Goal: Task Accomplishment & Management: Manage account settings

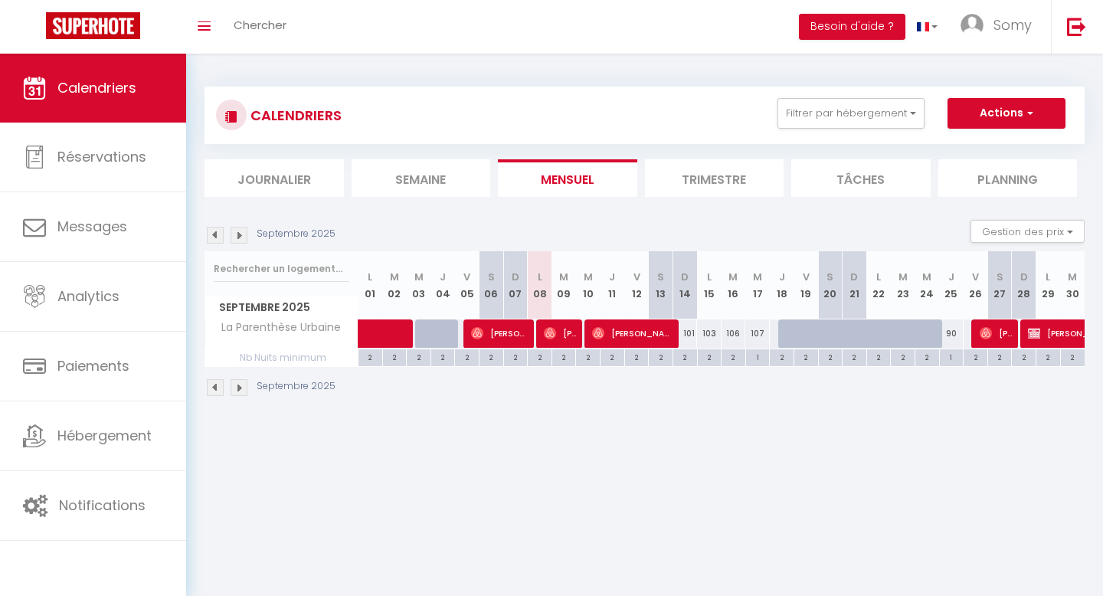
click at [683, 177] on li "Trimestre" at bounding box center [714, 178] width 139 height 38
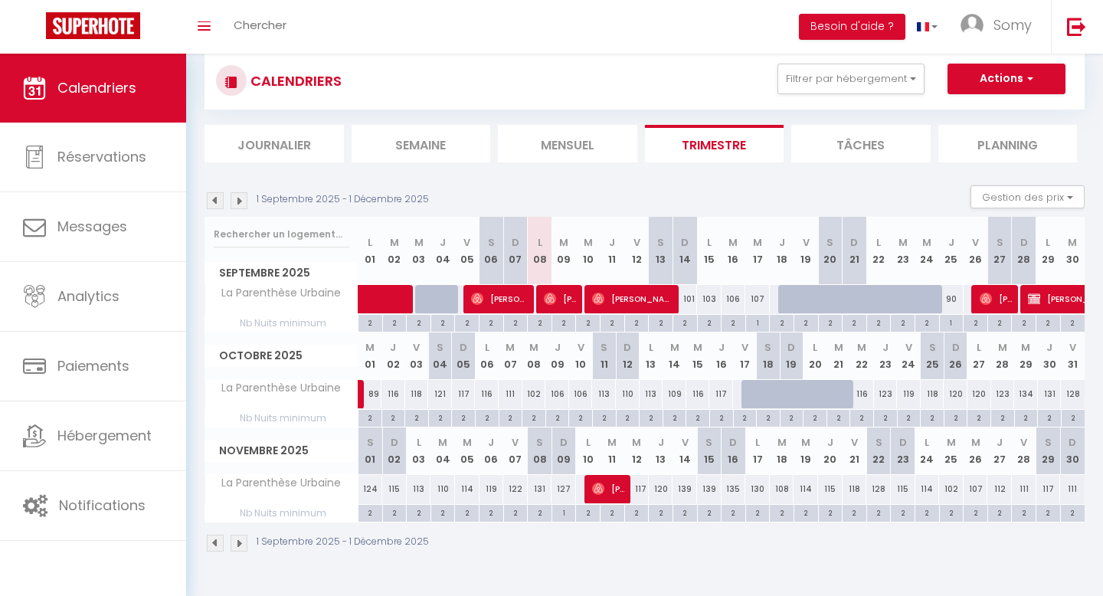
scroll to position [54, 0]
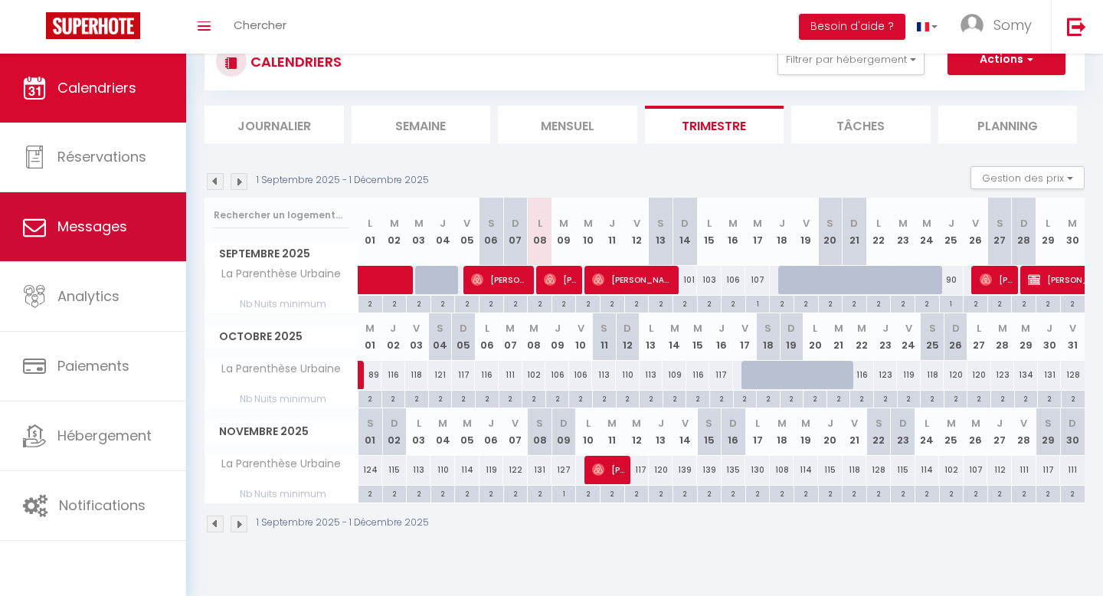
click at [88, 228] on span "Messages" at bounding box center [92, 226] width 70 height 19
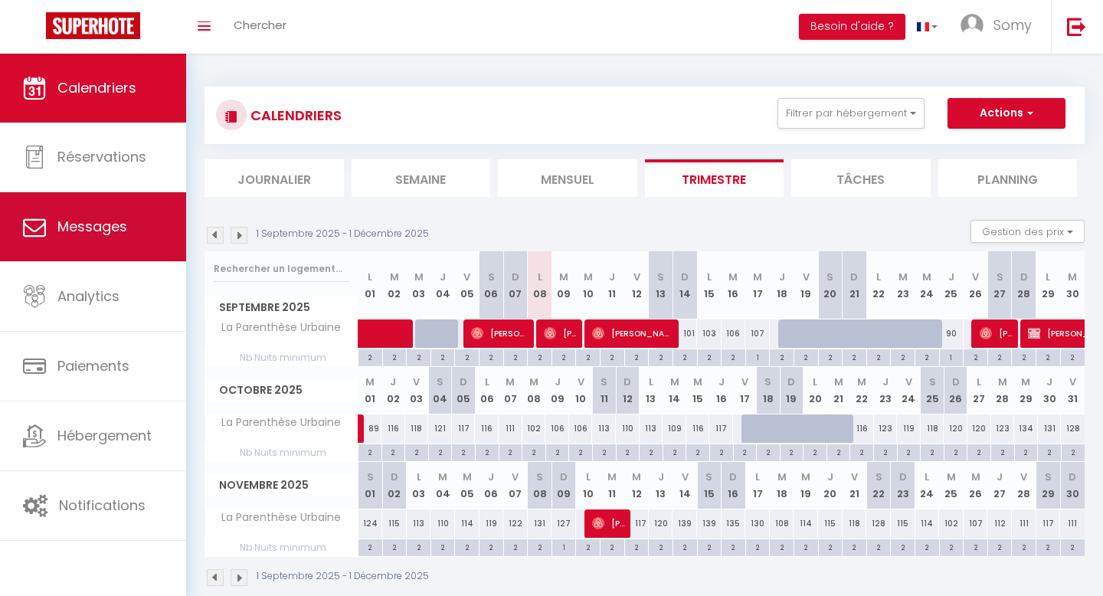
select select "message"
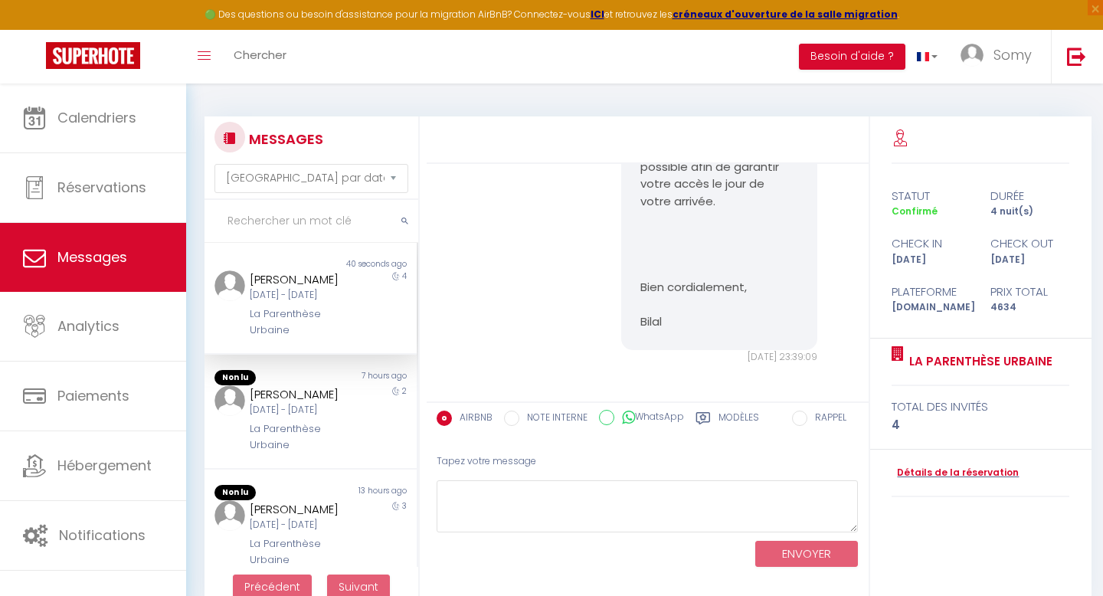
scroll to position [4853, 0]
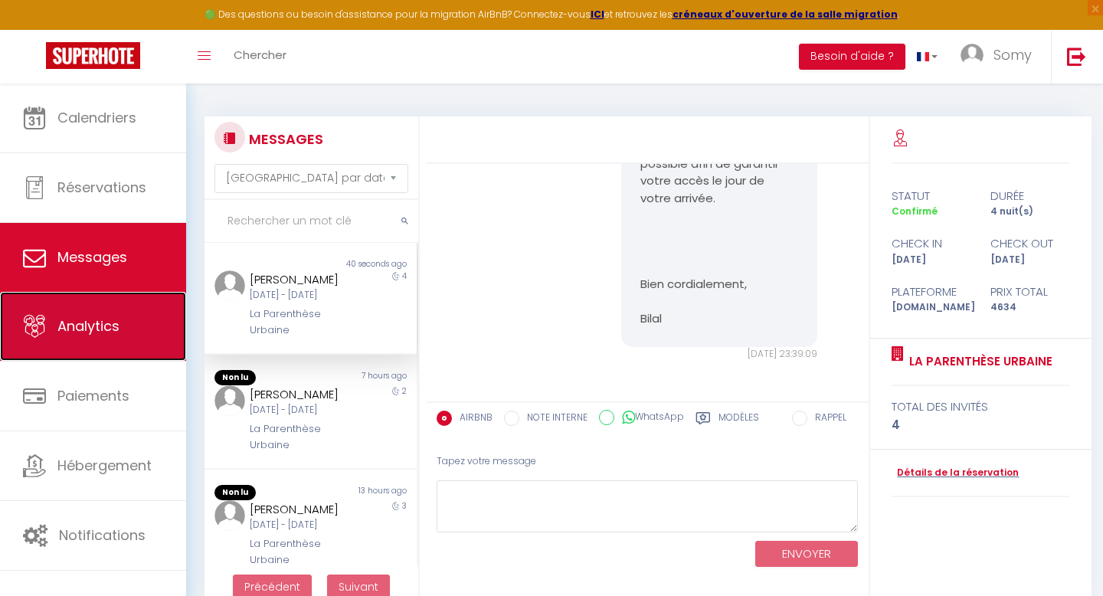
click at [90, 303] on link "Analytics" at bounding box center [93, 326] width 186 height 69
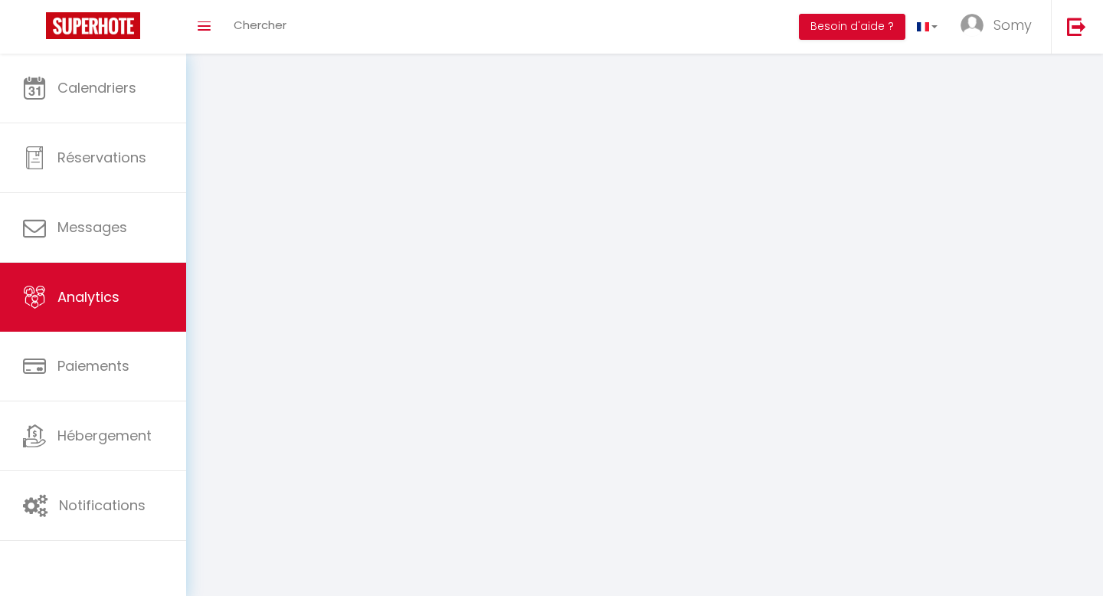
select select "2025"
select select "9"
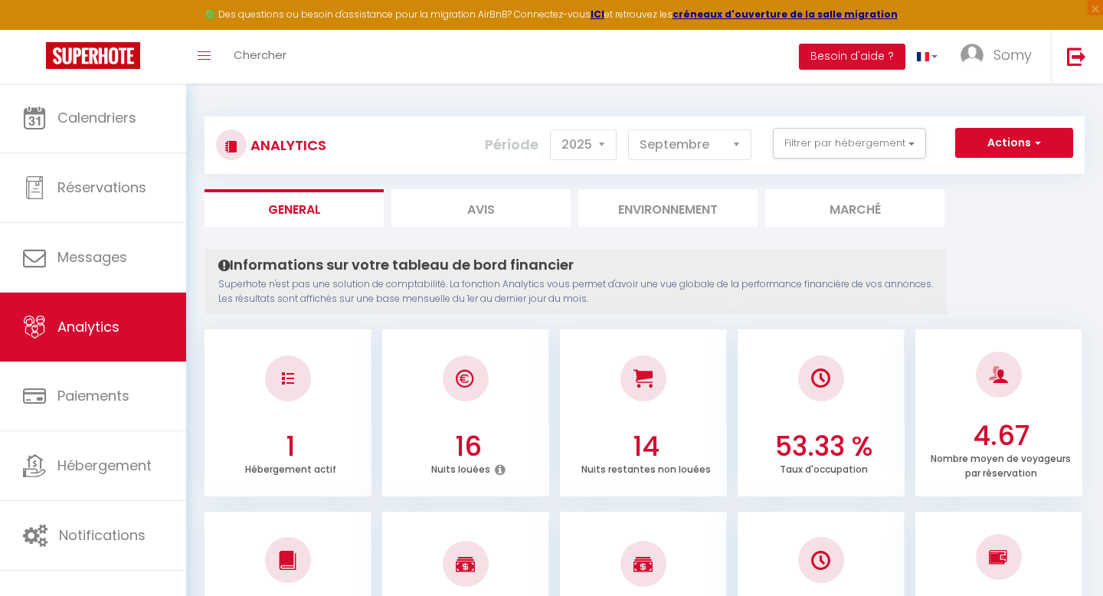
click at [459, 211] on li "Avis" at bounding box center [480, 208] width 179 height 38
select select "2025"
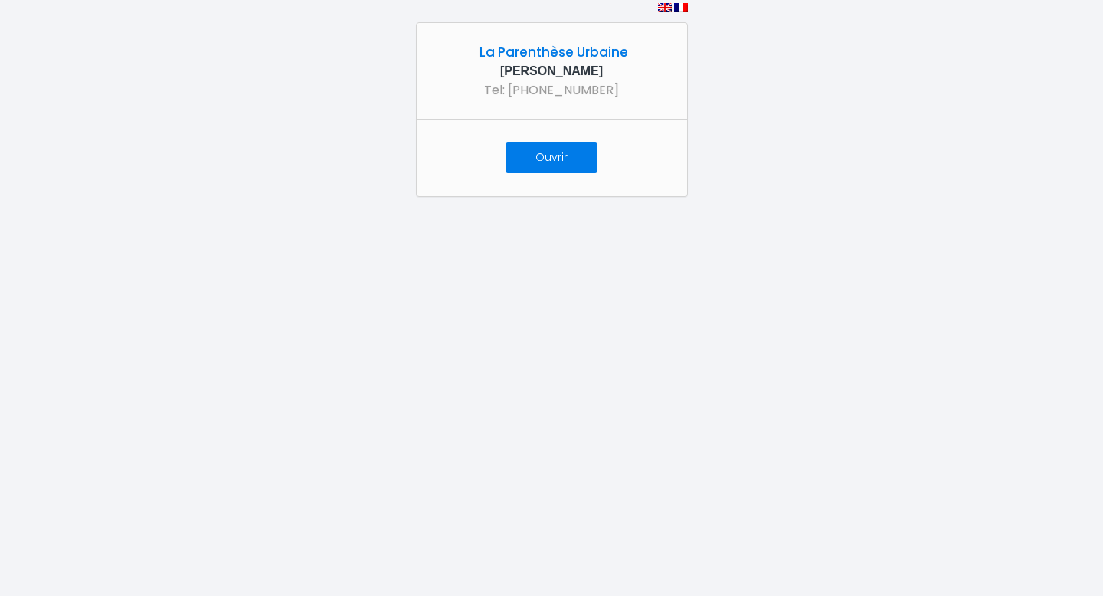
click at [556, 162] on button "Ouvrir" at bounding box center [552, 157] width 92 height 31
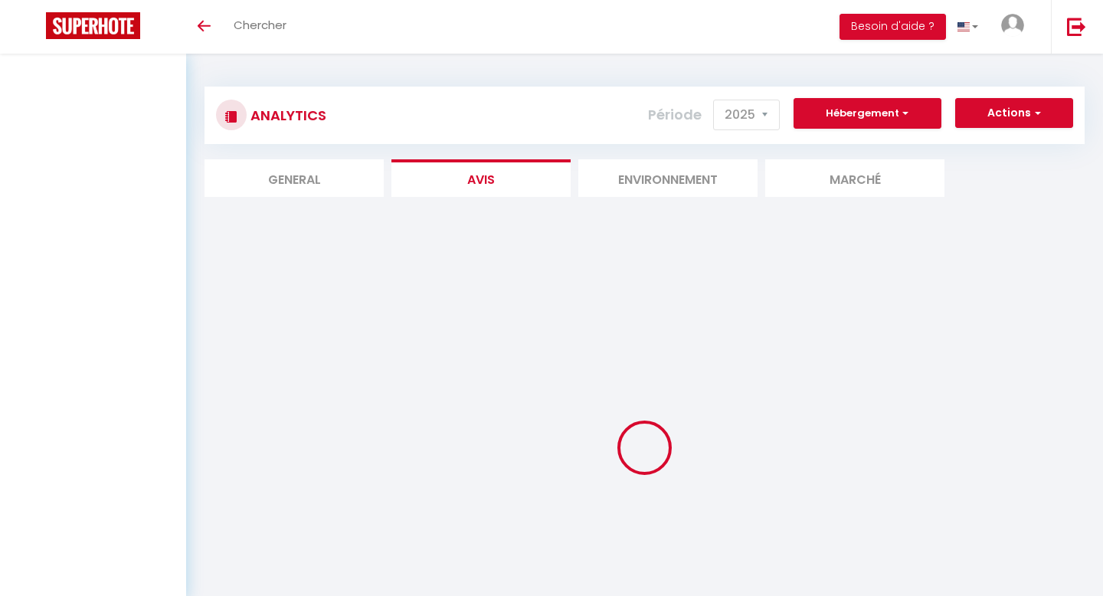
select select "2025"
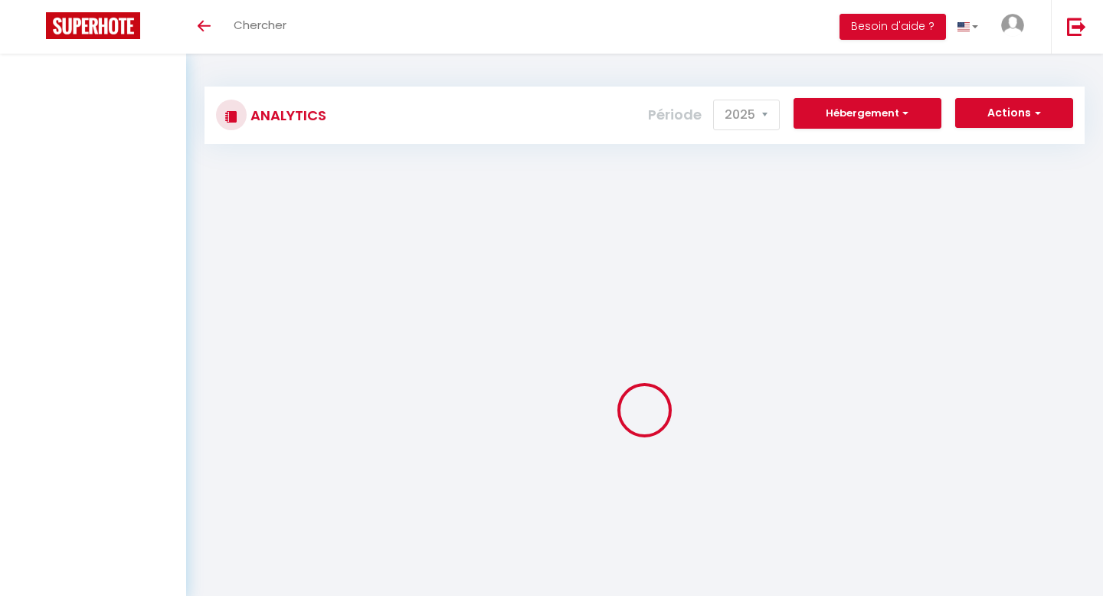
select select "2025"
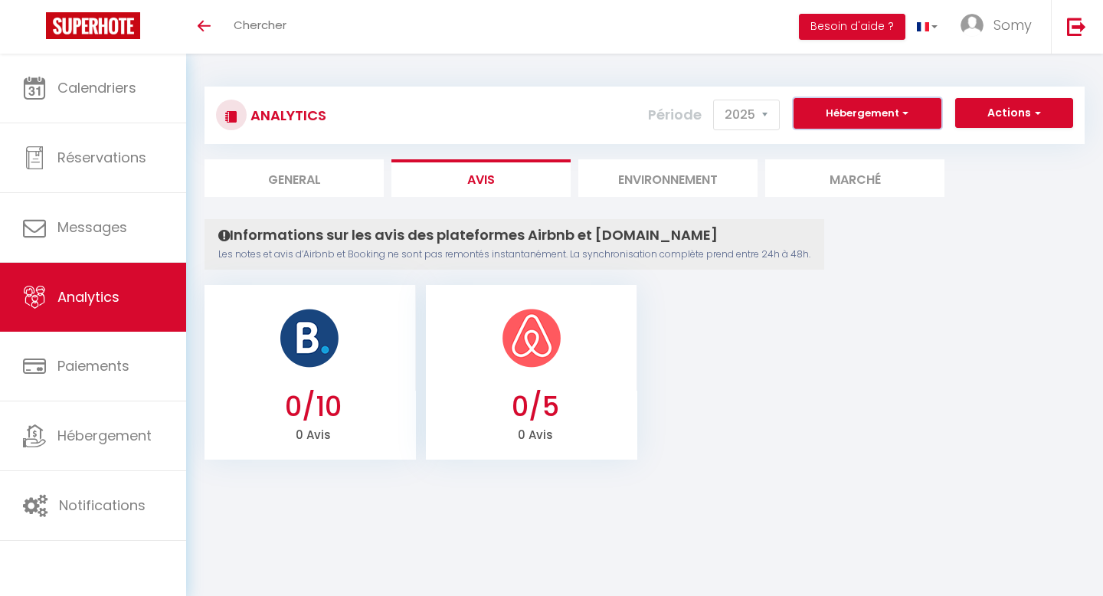
click at [910, 104] on button "Hébergement" at bounding box center [868, 113] width 148 height 31
click at [1042, 116] on button "Actions" at bounding box center [1014, 113] width 118 height 31
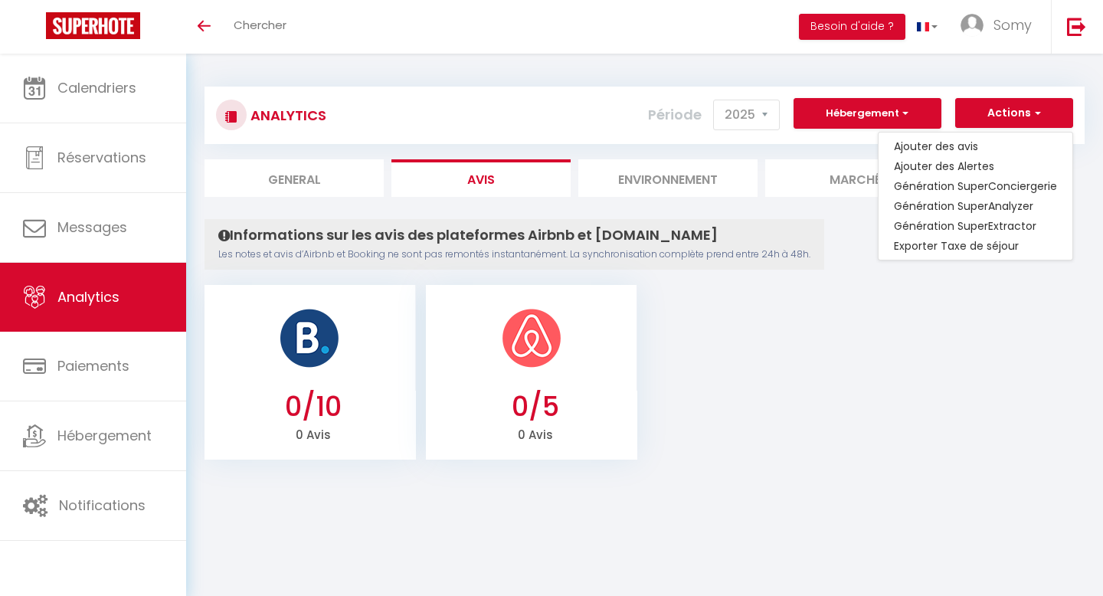
click at [803, 260] on div "Informations sur les avis des plateformes Airbnb et Booking.com Les notes et av…" at bounding box center [515, 244] width 620 height 51
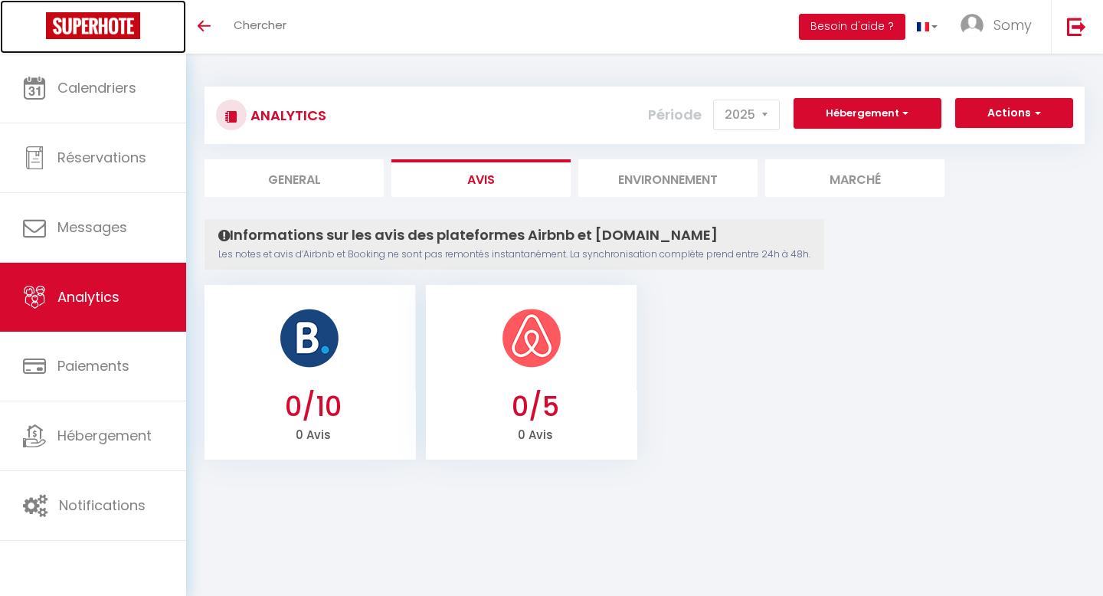
click at [102, 20] on img at bounding box center [93, 25] width 94 height 27
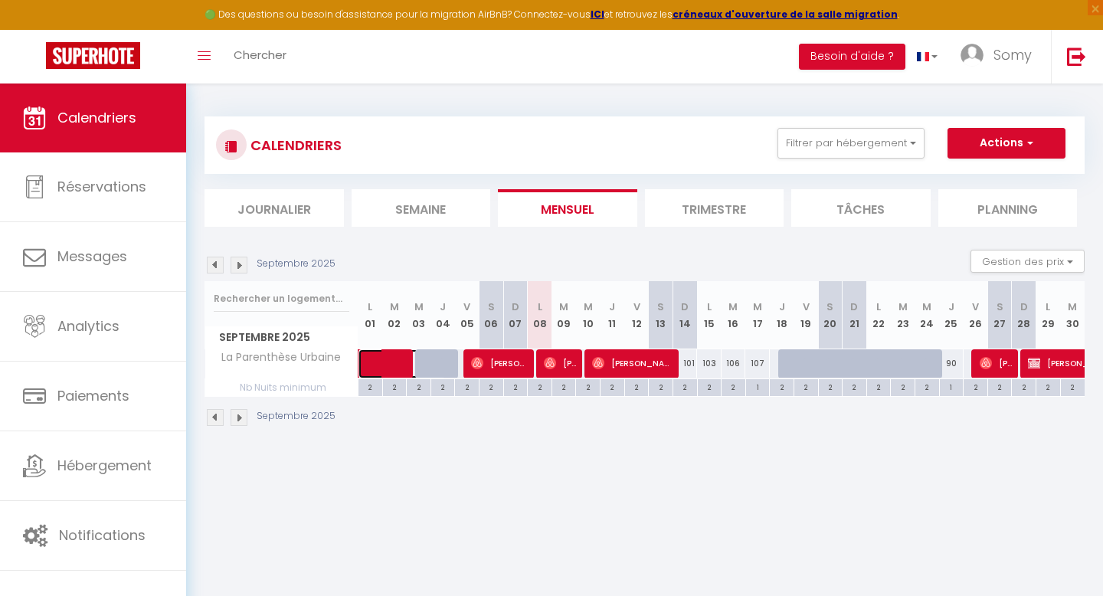
click at [431, 361] on span at bounding box center [410, 363] width 70 height 29
select select "OK"
select select "0"
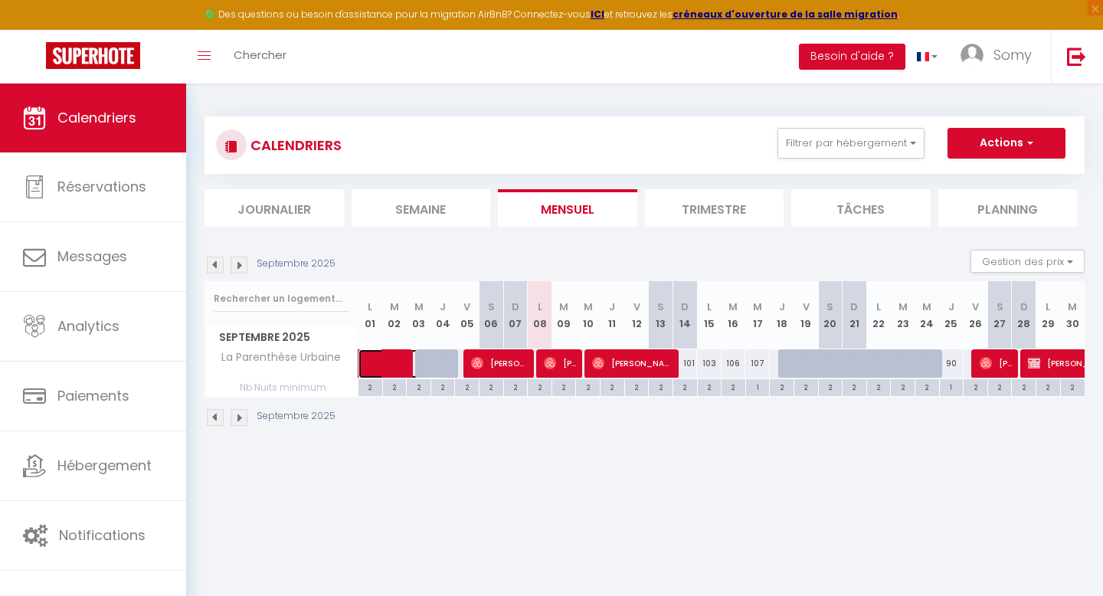
select select "1"
select select
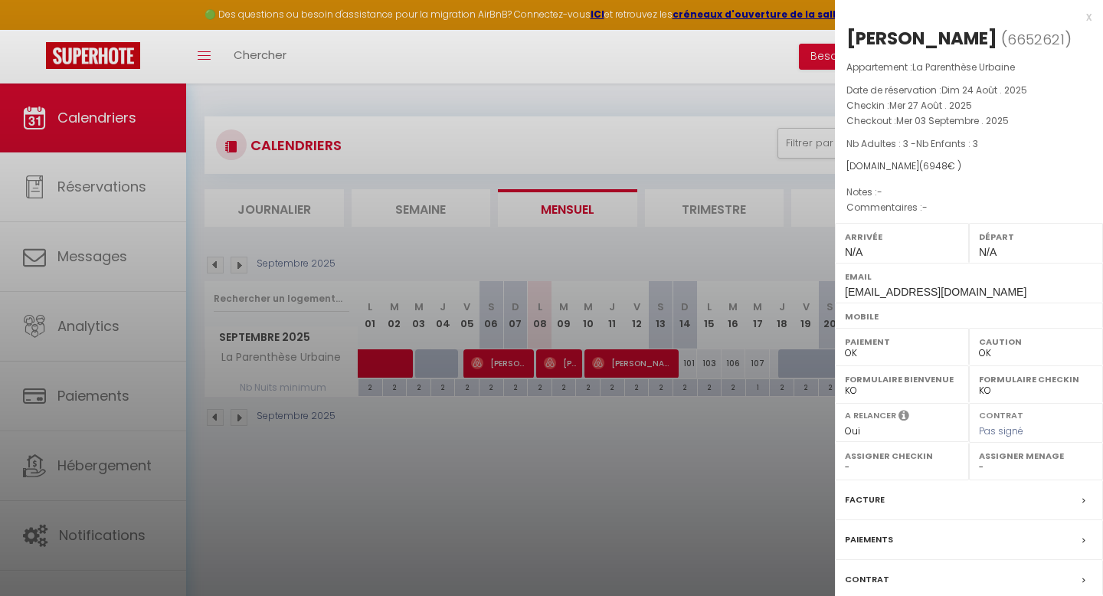
click at [433, 359] on div at bounding box center [551, 298] width 1103 height 596
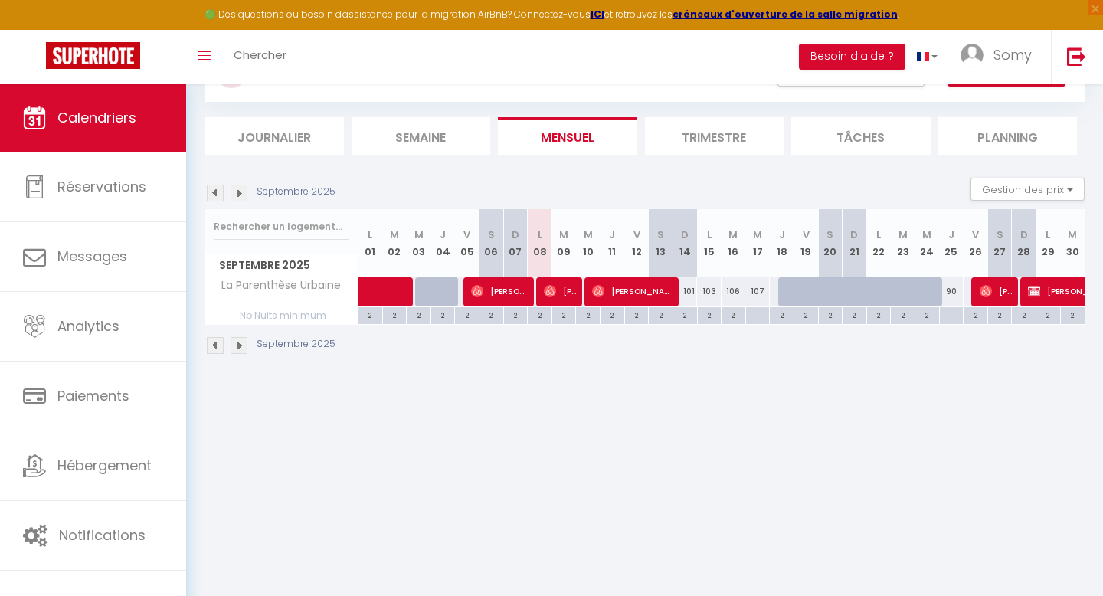
scroll to position [84, 0]
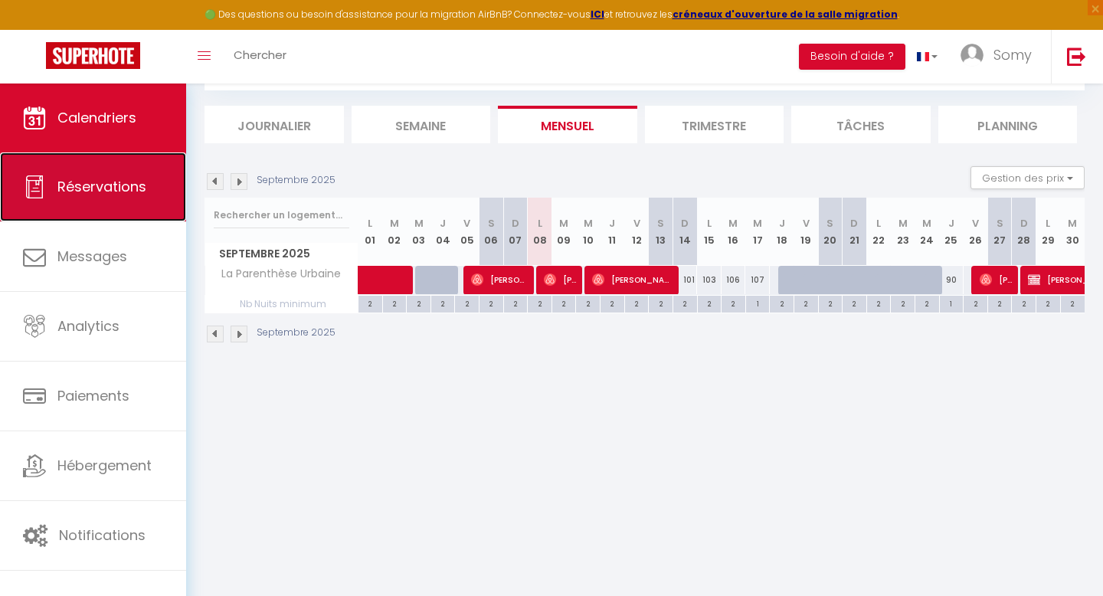
click at [74, 200] on link "Réservations" at bounding box center [93, 186] width 186 height 69
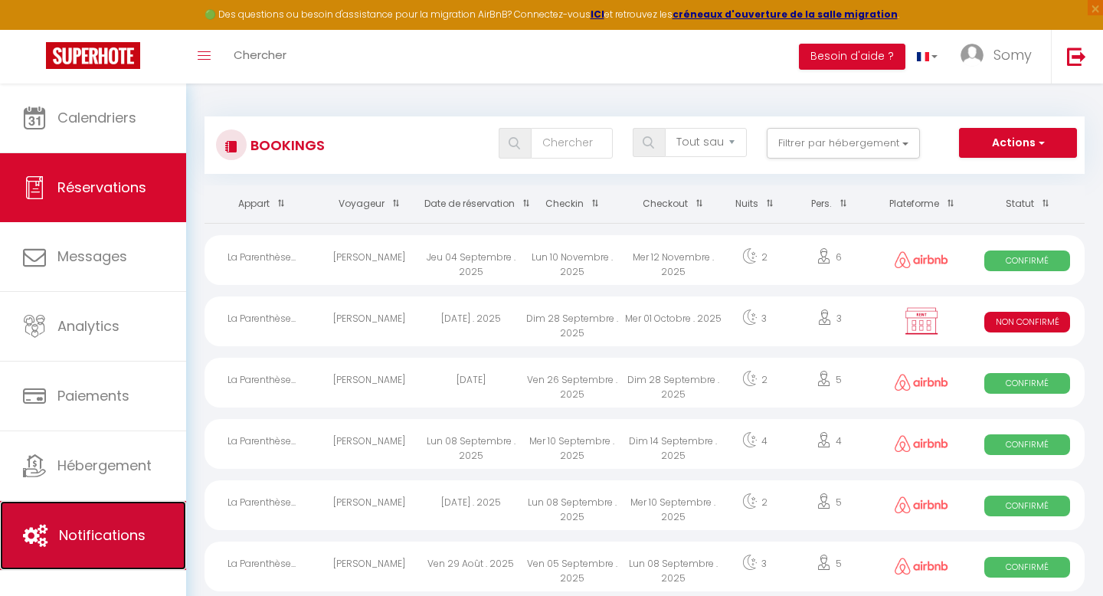
click at [124, 541] on span "Notifications" at bounding box center [102, 535] width 87 height 19
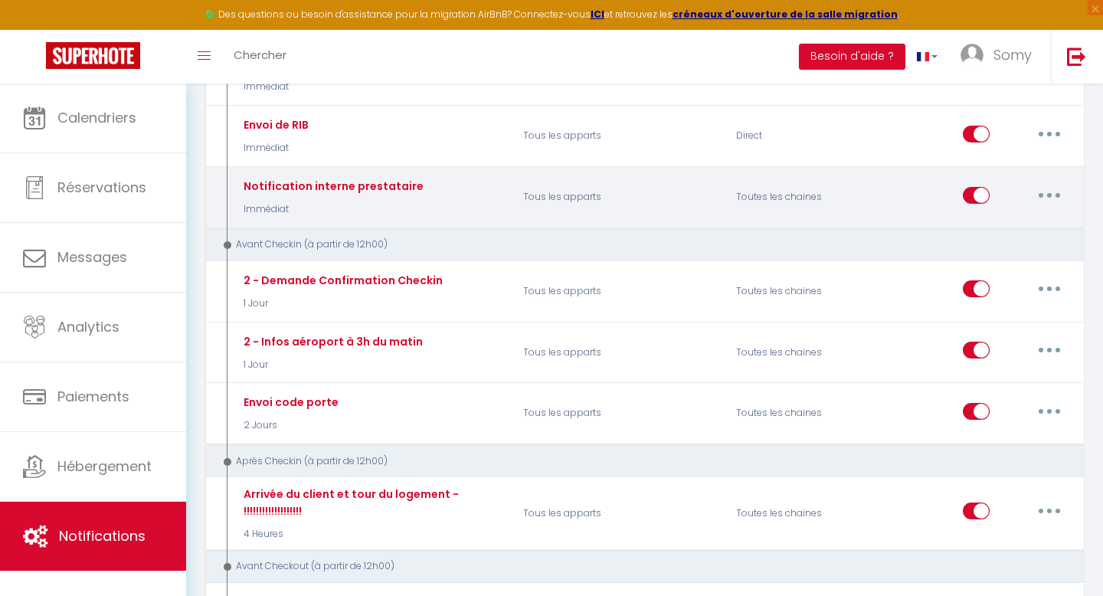
scroll to position [390, 0]
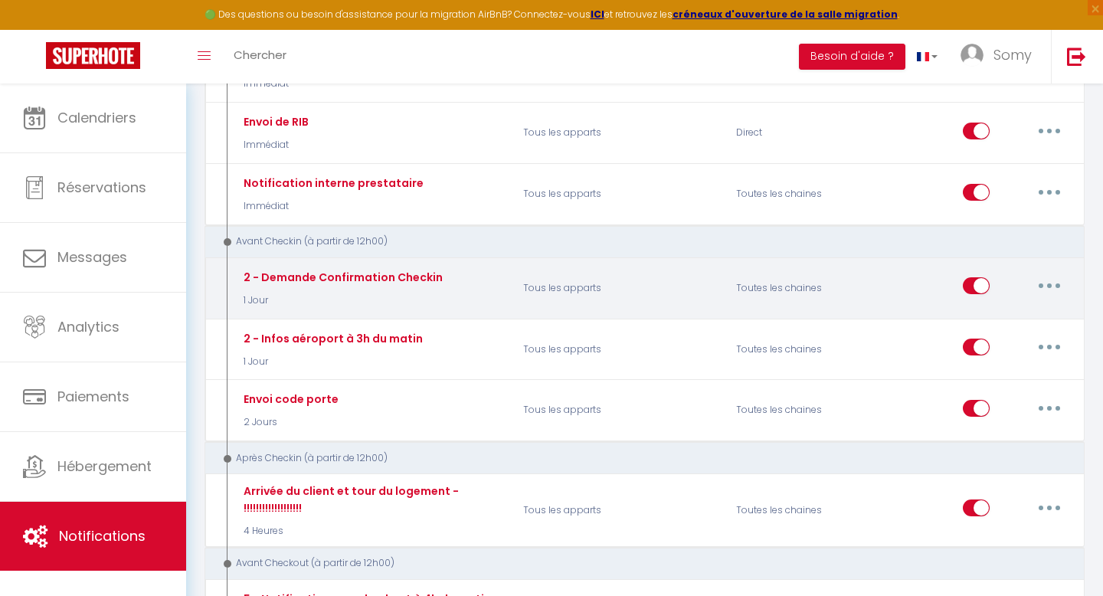
click at [1050, 289] on button "button" at bounding box center [1049, 286] width 43 height 25
click at [975, 319] on link "Editer" at bounding box center [1009, 321] width 113 height 26
type input "2 - Demande Confirmation Checkin"
select select "1 Jour"
select select "if_booking_is_paid"
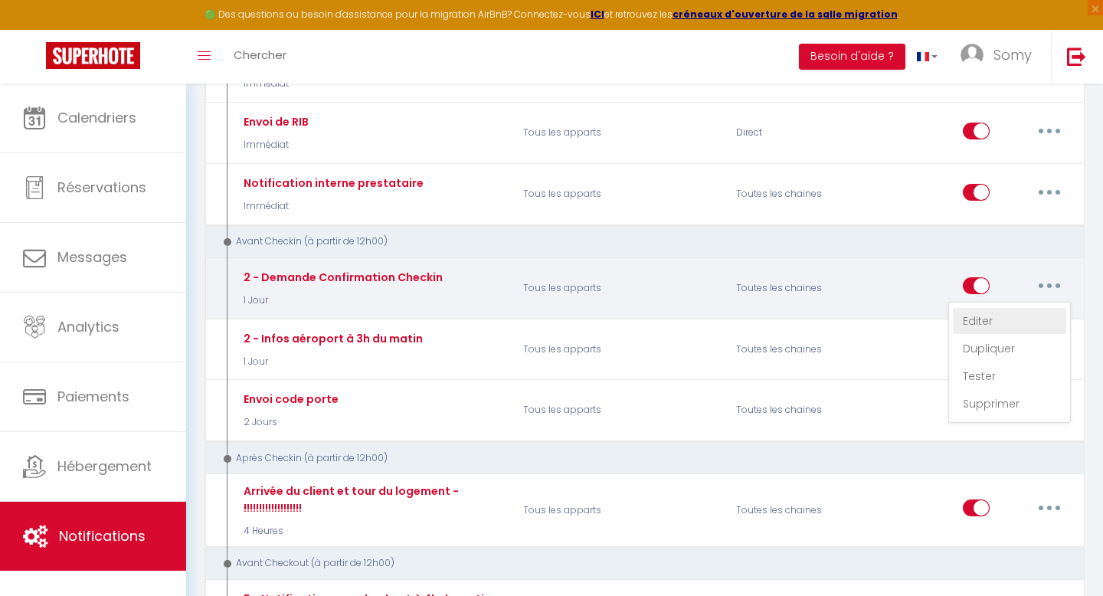
checkbox input "true"
checkbox input "false"
radio input "true"
type input "Procédure pour le checkin - [RENTAL:NAME]"
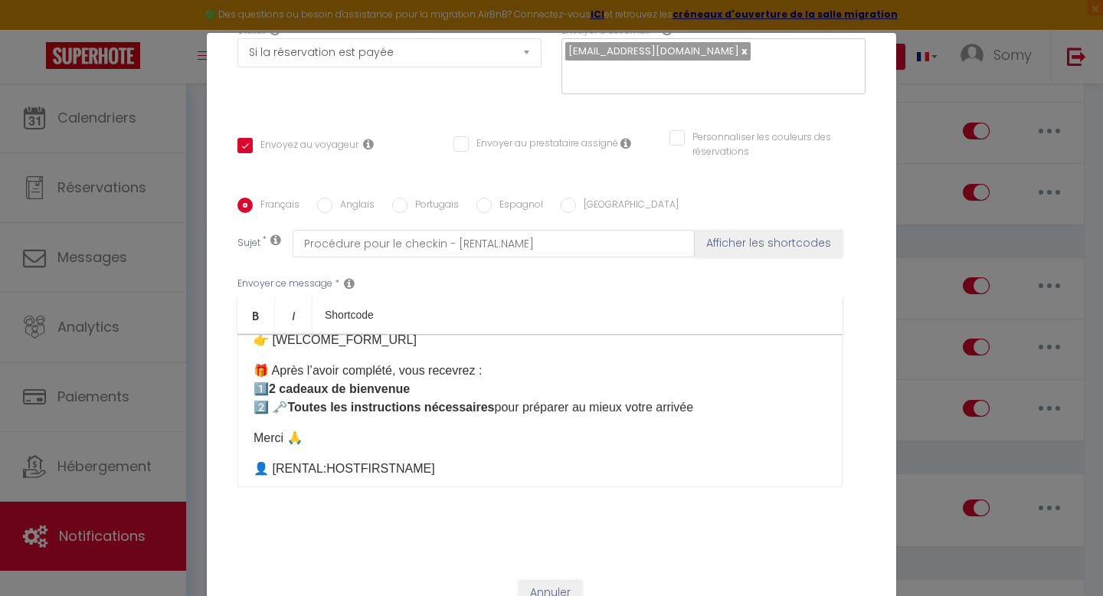
scroll to position [91, 0]
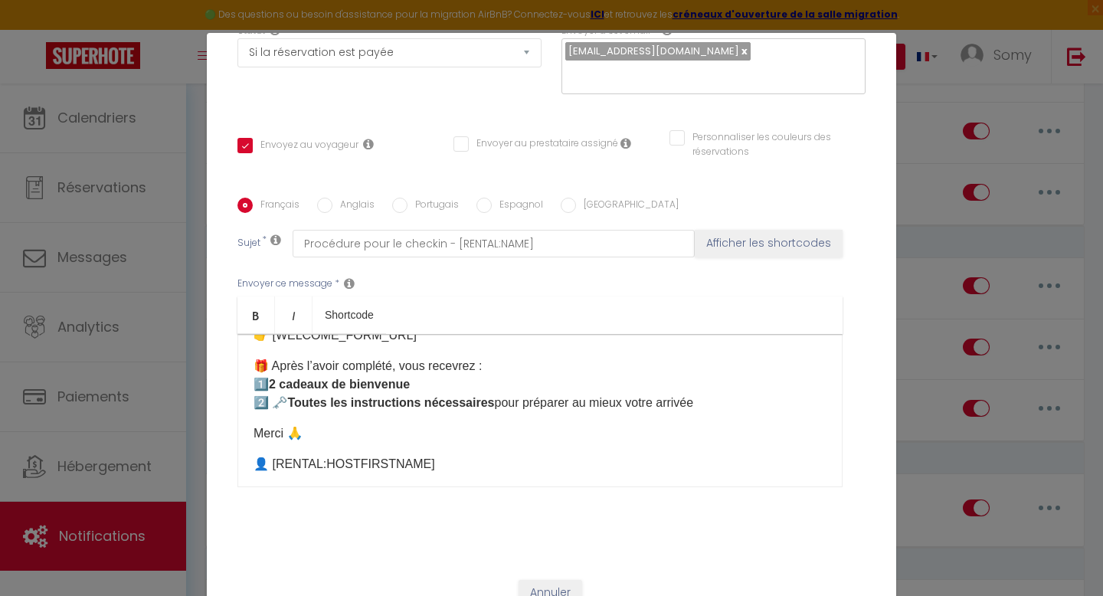
click at [280, 424] on p "Merci 🙏" at bounding box center [540, 433] width 573 height 18
click at [284, 424] on p "Merci 🙏" at bounding box center [540, 433] width 573 height 18
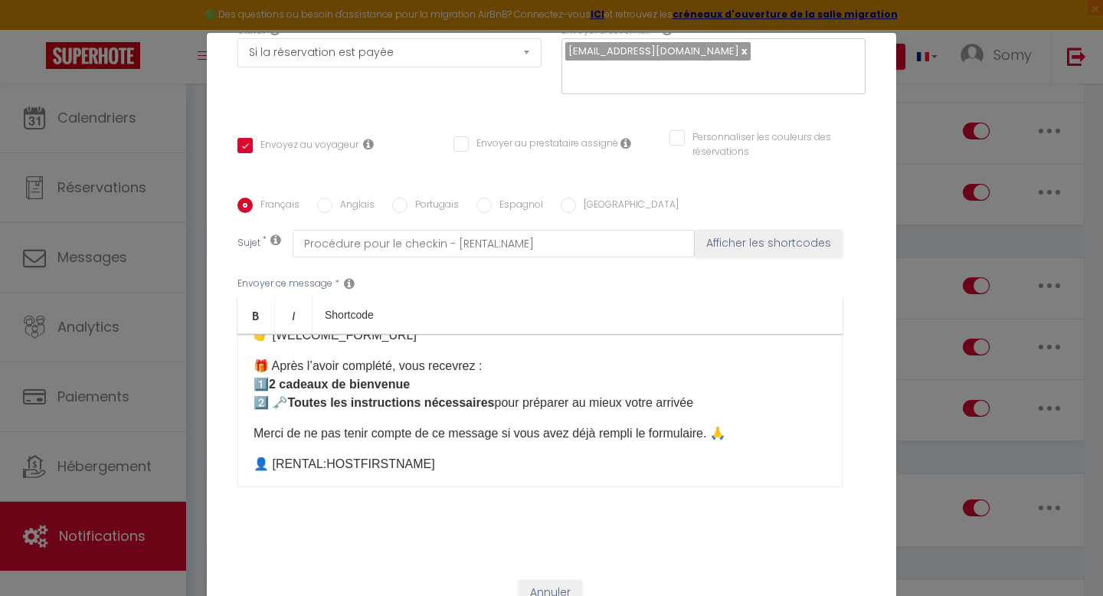
scroll to position [66, 0]
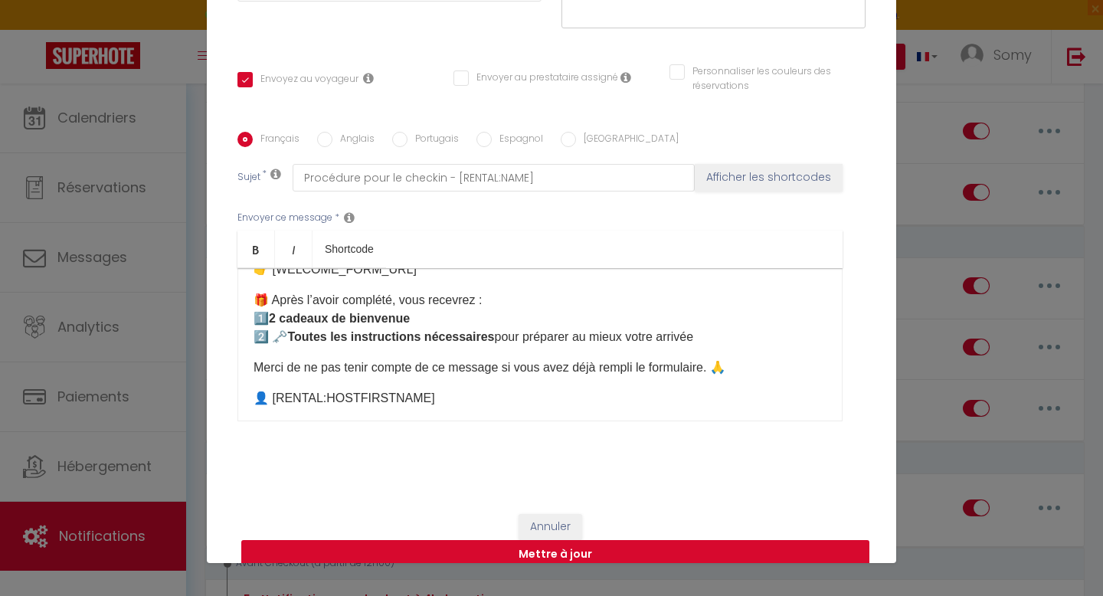
click at [510, 540] on button "Mettre à jour" at bounding box center [555, 554] width 628 height 29
checkbox input "true"
checkbox input "false"
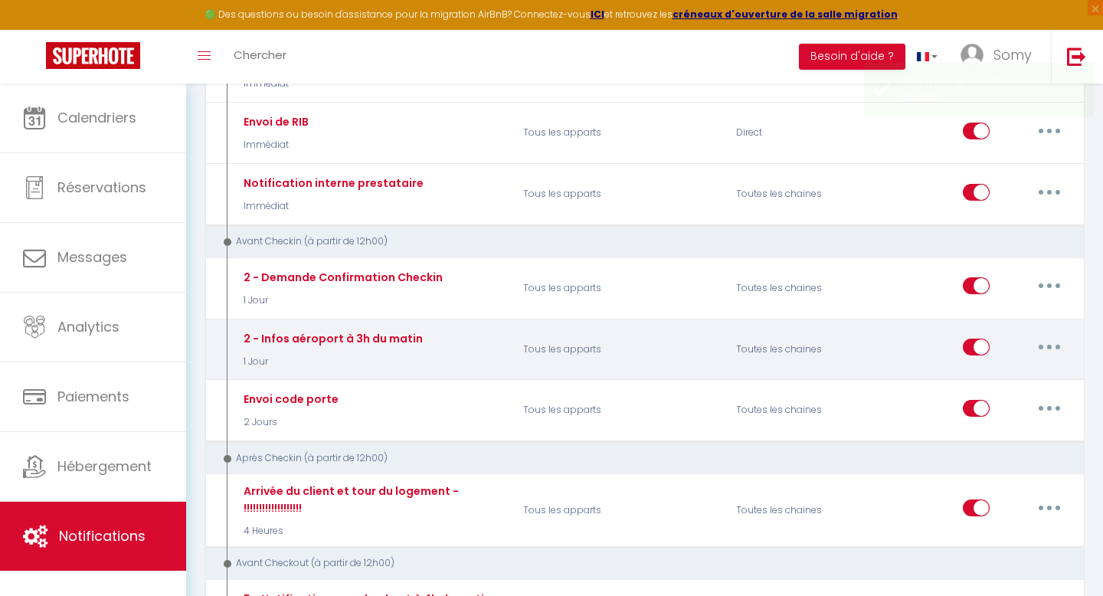
click at [1046, 340] on button "button" at bounding box center [1049, 347] width 43 height 25
click at [981, 377] on link "Editer" at bounding box center [1009, 382] width 113 height 26
type input "2 - Infos aéroport à 3h du matin"
select select "1 Jour"
select select "if_booking_is_paid"
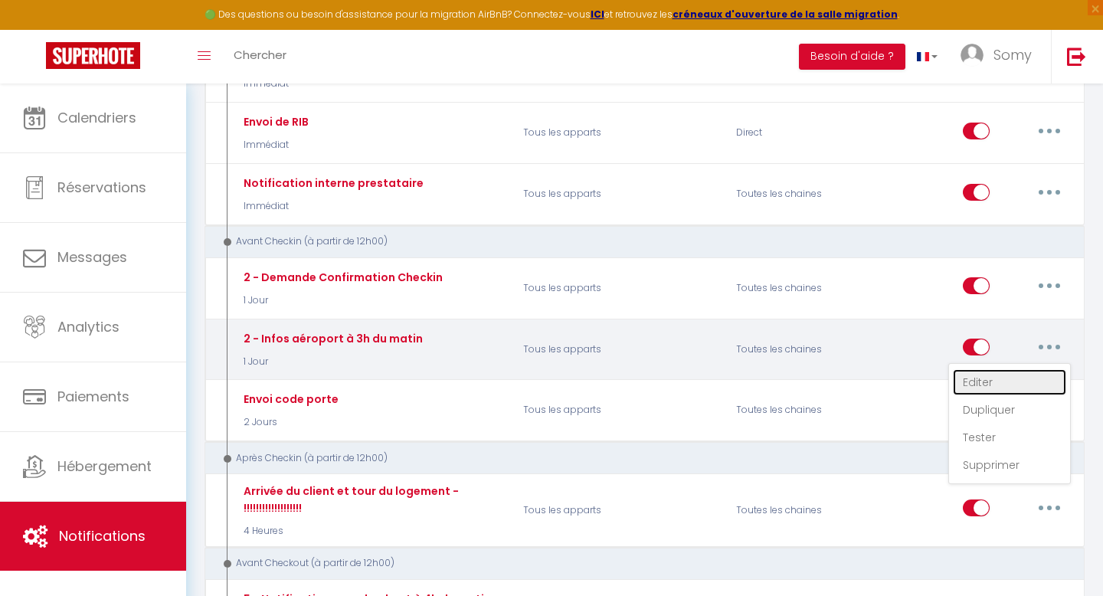
checkbox input "true"
checkbox input "false"
radio input "true"
type input "Procédure pour le checkin - [RENTAL:NAME]"
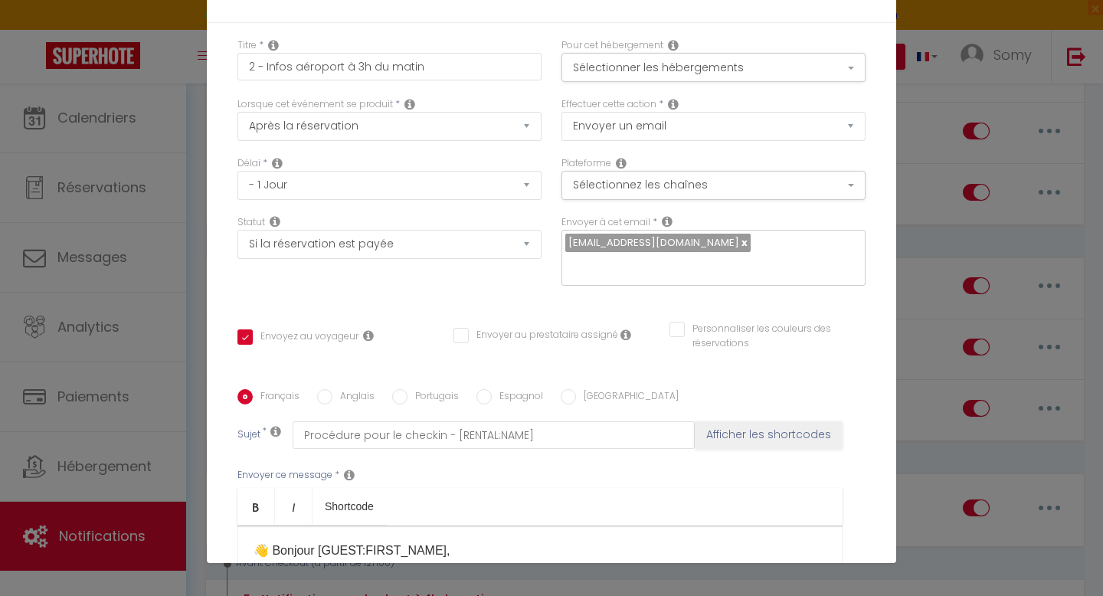
scroll to position [0, 0]
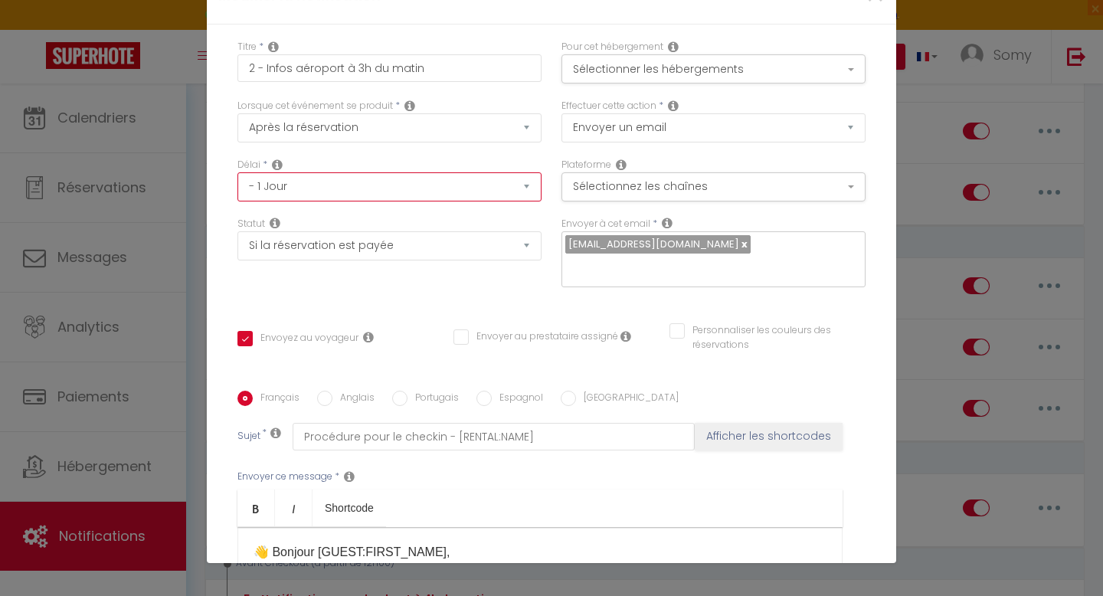
click at [388, 178] on select "Immédiat - 10 Minutes - 1 Heure - 2 Heures - 3 Heures - 4 Heures - 5 Heures - 6…" at bounding box center [389, 186] width 304 height 29
select select "2 Jours"
click at [237, 172] on select "Immédiat - 10 Minutes - 1 Heure - 2 Heures - 3 Heures - 4 Heures - 5 Heures - 6…" at bounding box center [389, 186] width 304 height 29
checkbox input "true"
checkbox input "false"
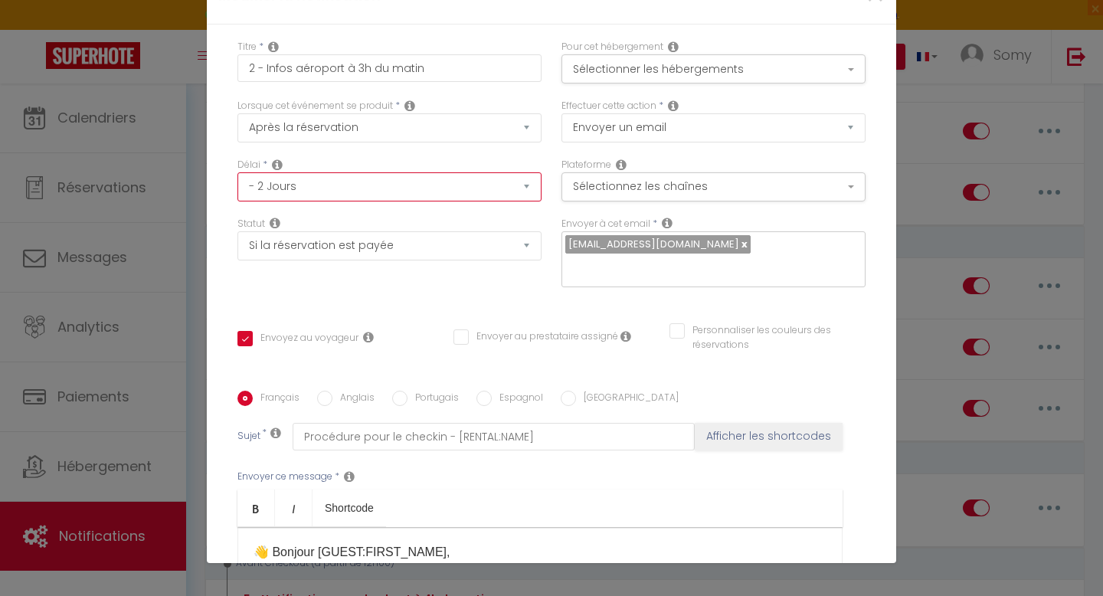
checkbox input "false"
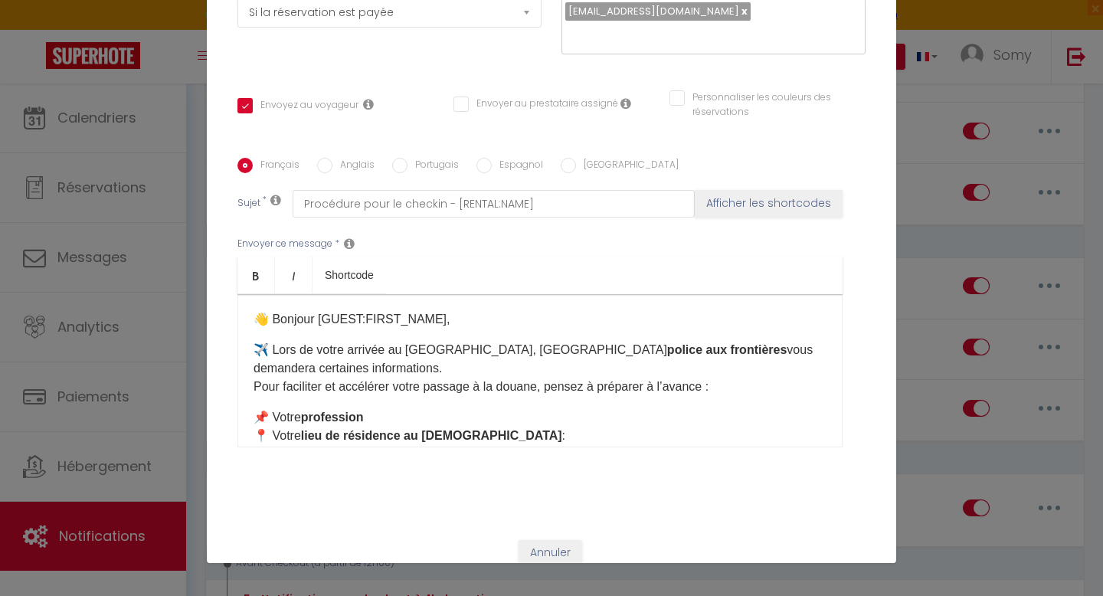
scroll to position [259, 0]
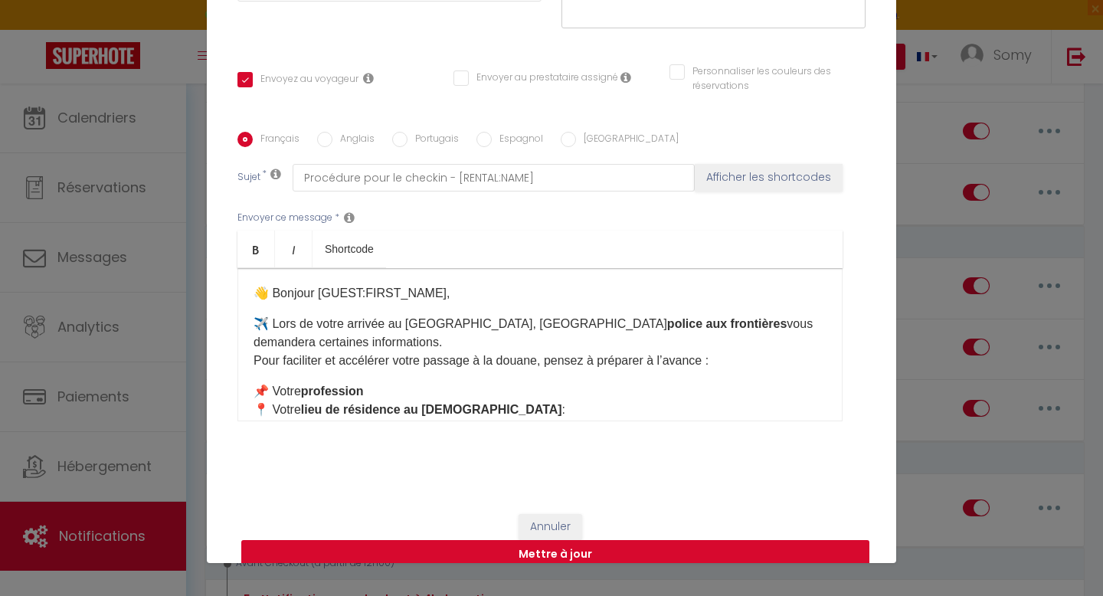
click at [482, 540] on button "Mettre à jour" at bounding box center [555, 554] width 628 height 29
checkbox input "true"
checkbox input "false"
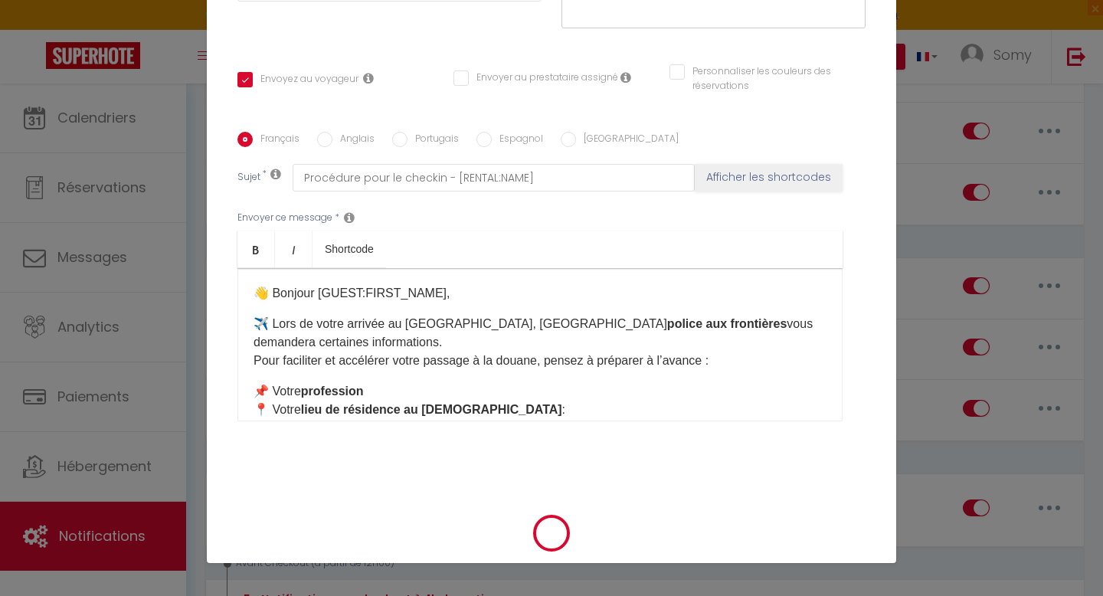
scroll to position [243, 0]
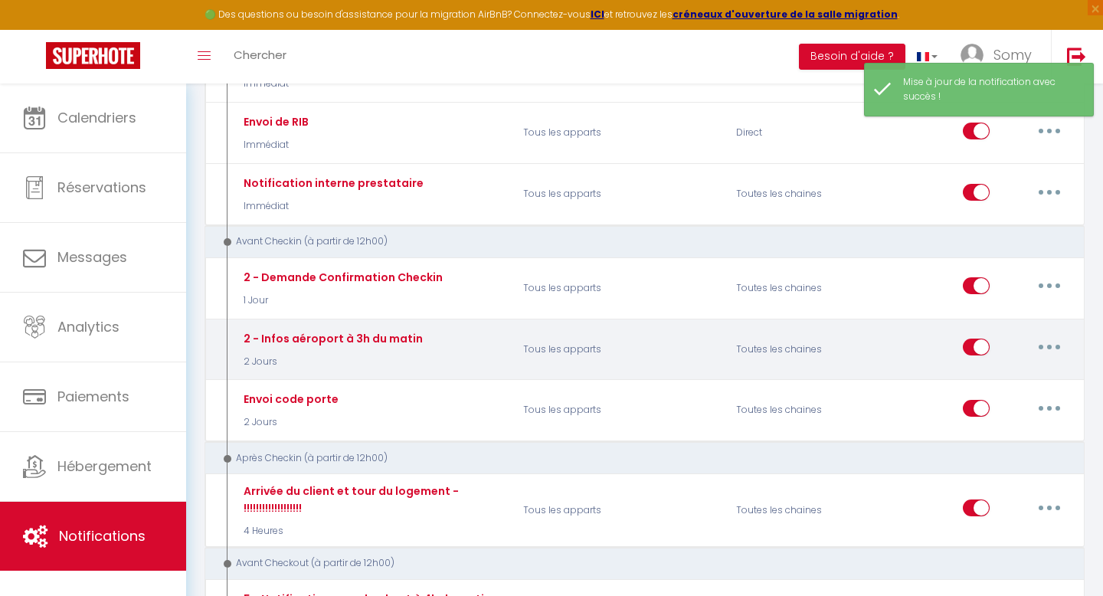
click at [1053, 346] on button "button" at bounding box center [1049, 347] width 43 height 25
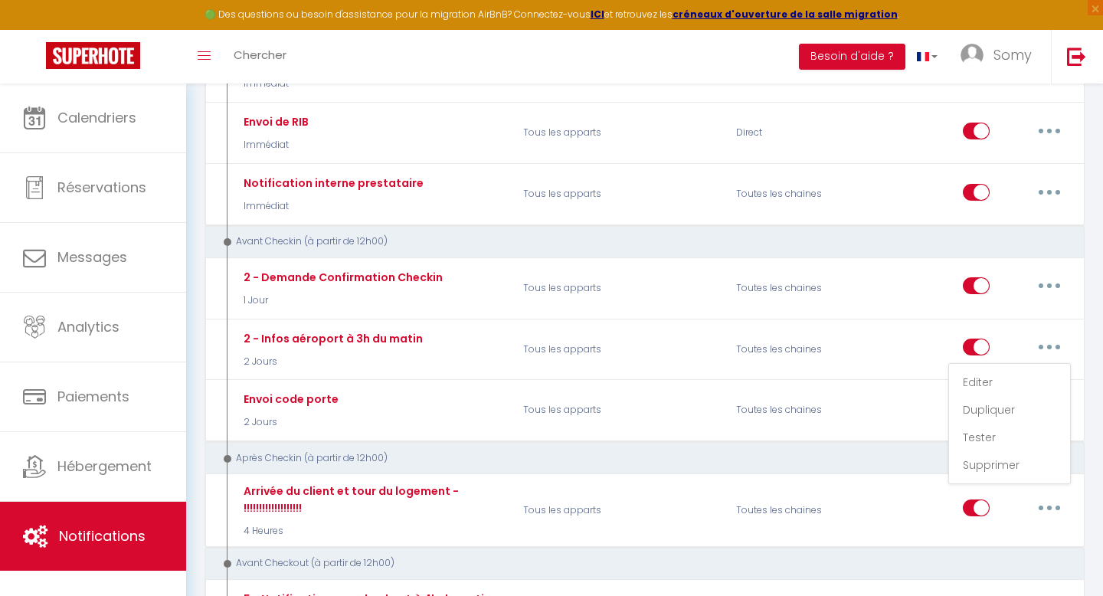
click at [762, 457] on div "Après Checkin (à partir de 12h00)" at bounding box center [636, 458] width 835 height 15
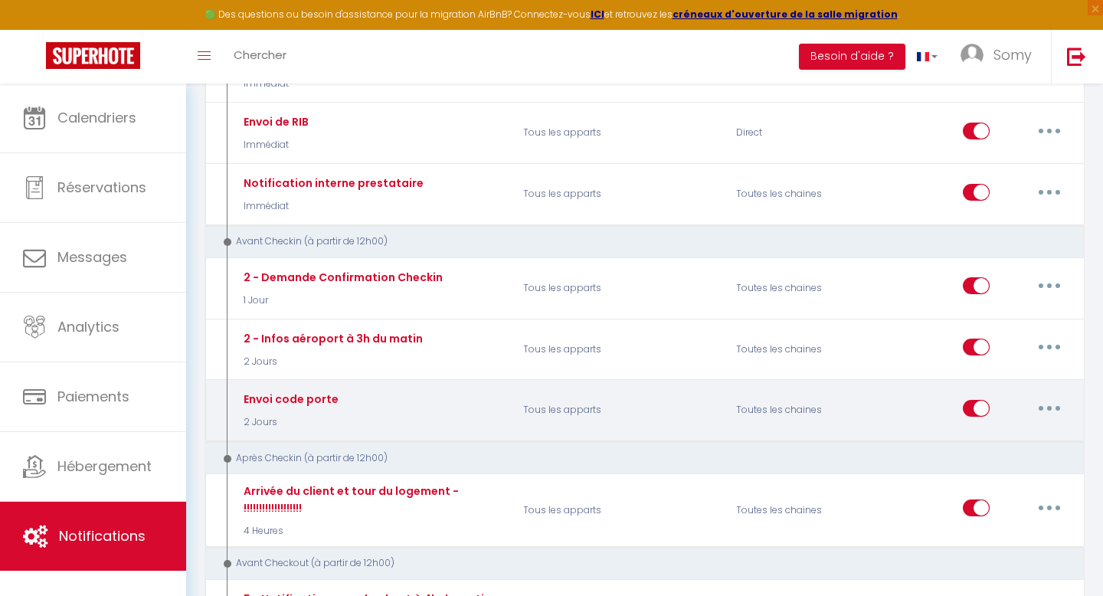
click at [1049, 408] on icon "button" at bounding box center [1049, 408] width 5 height 5
click at [975, 440] on link "Editer" at bounding box center [1009, 443] width 113 height 26
type input "Envoi code porte"
select select "2 Jours"
select select
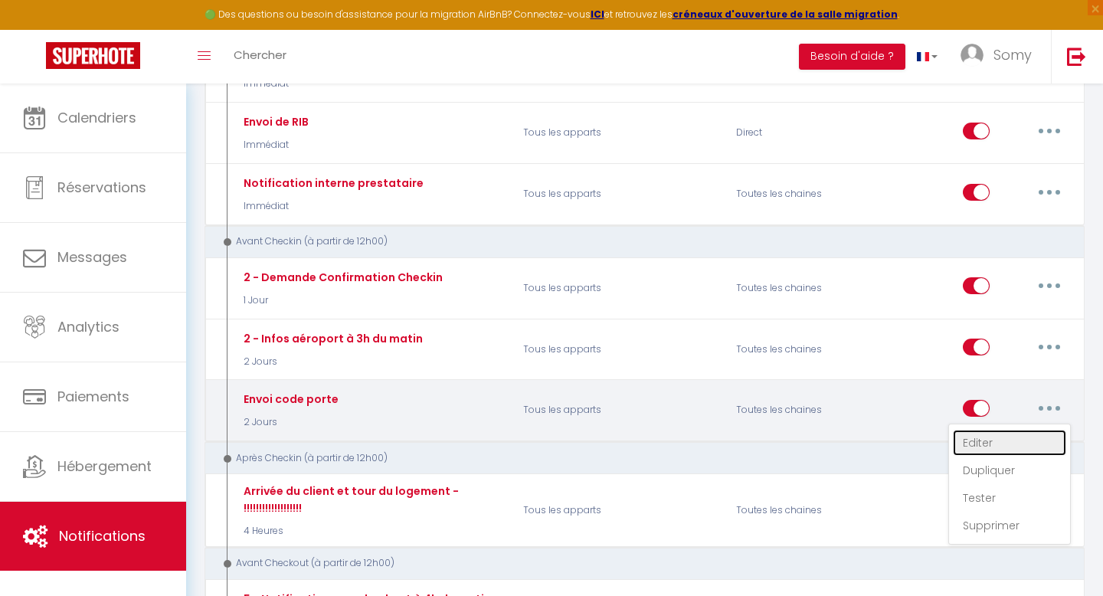
checkbox input "true"
checkbox input "false"
radio input "true"
type input "Nouvelle réservation - [RENTAL:NAME] - [GUEST:NAME] - [CHECKING:DD-MM-YYYY] au …"
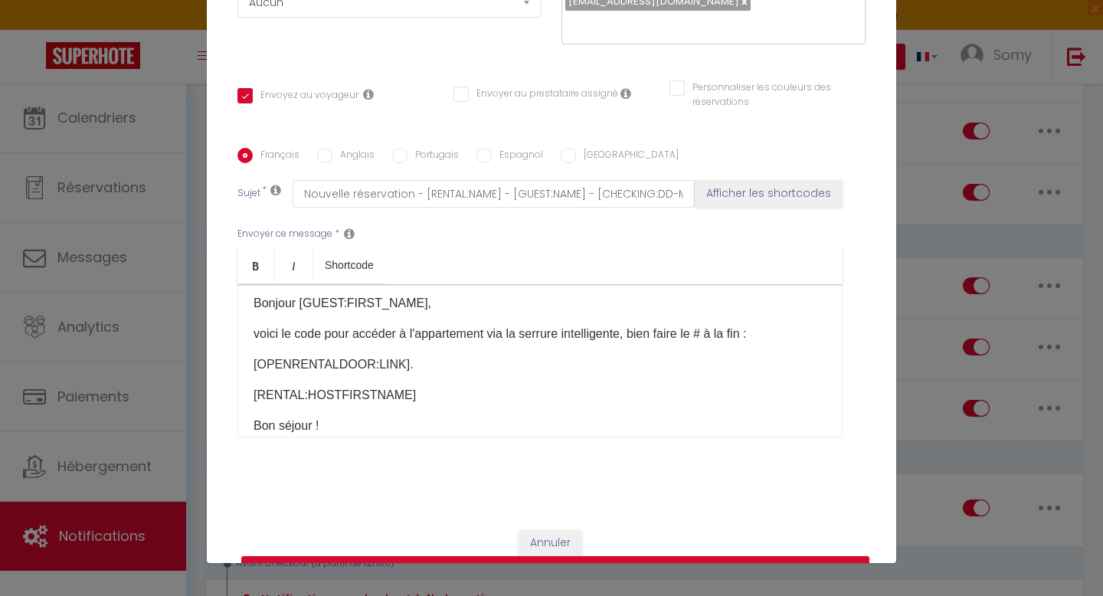
scroll to position [0, 0]
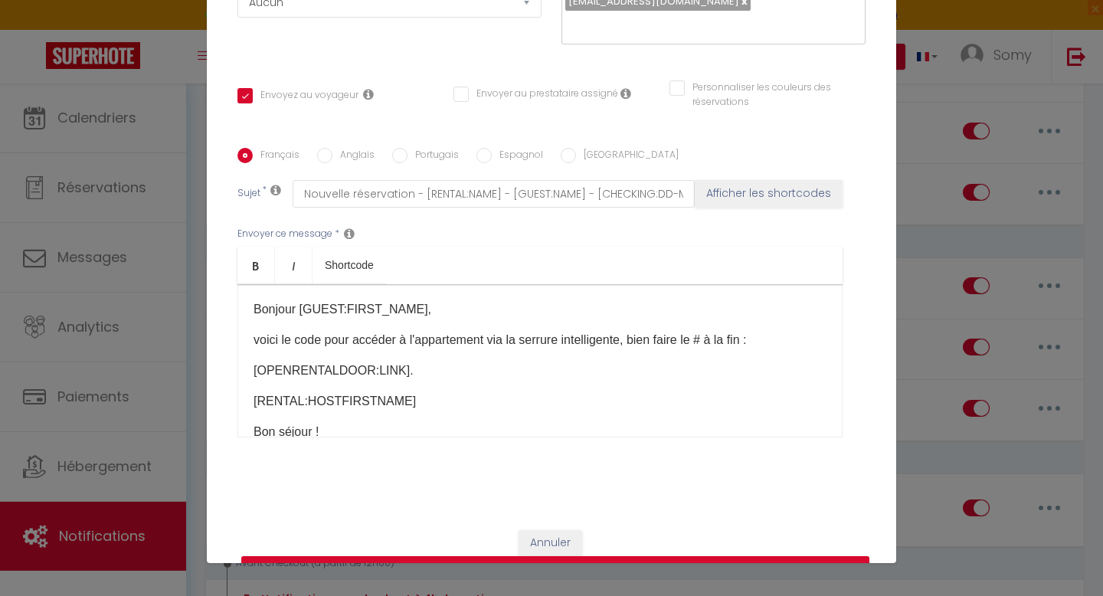
click at [247, 352] on div "Bonjour [GUEST:FIRST_NAME], voici le code pour accéder à l'appartement via la s…" at bounding box center [539, 360] width 605 height 153
click at [735, 180] on button "Afficher les shortcodes" at bounding box center [769, 194] width 148 height 28
checkbox input "true"
checkbox input "false"
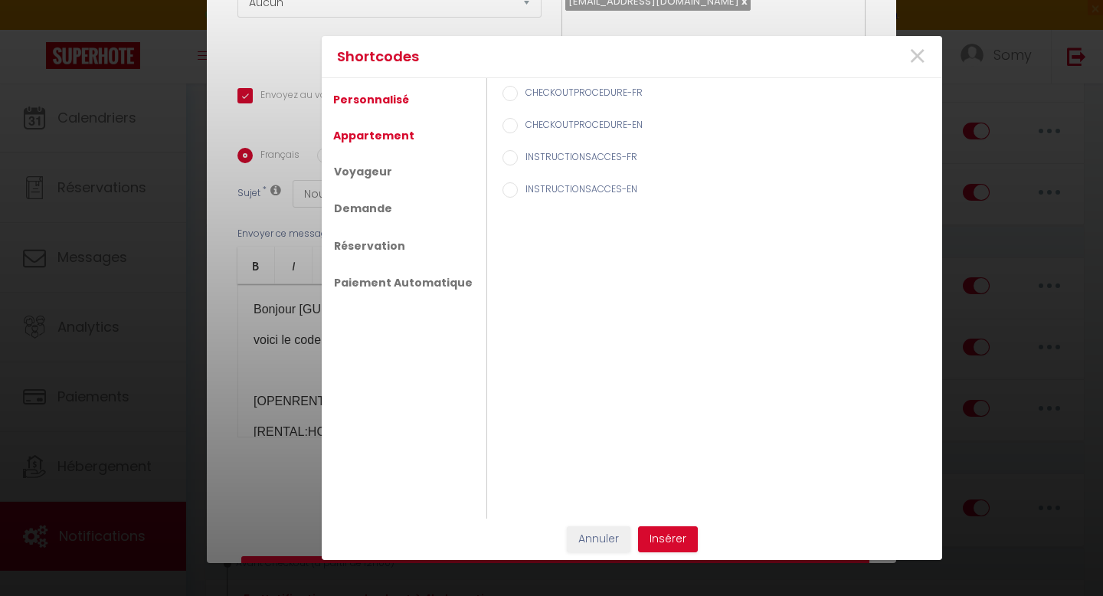
click at [385, 127] on link "Appartement" at bounding box center [374, 136] width 97 height 28
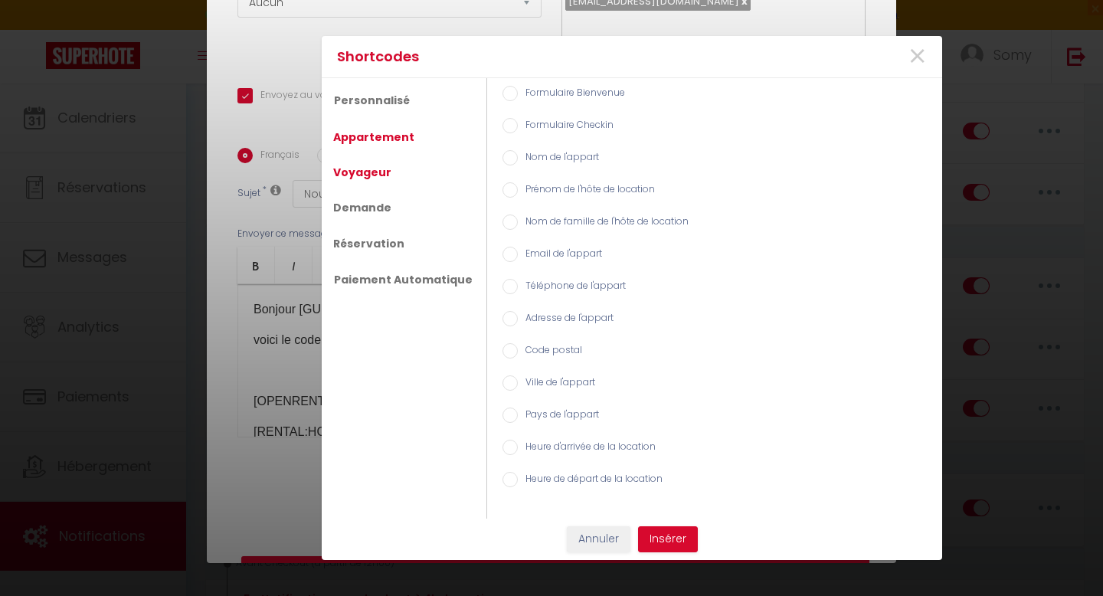
click at [341, 170] on link "Voyageur" at bounding box center [363, 173] width 74 height 28
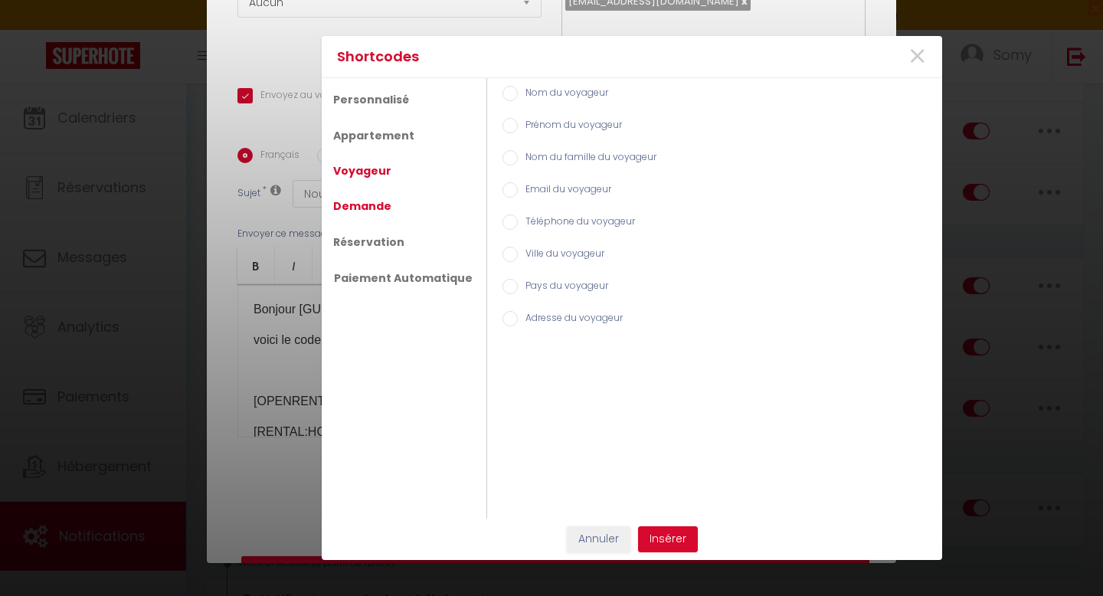
click at [354, 193] on link "Demande" at bounding box center [363, 206] width 74 height 28
click at [355, 245] on link "Réservation" at bounding box center [369, 242] width 87 height 28
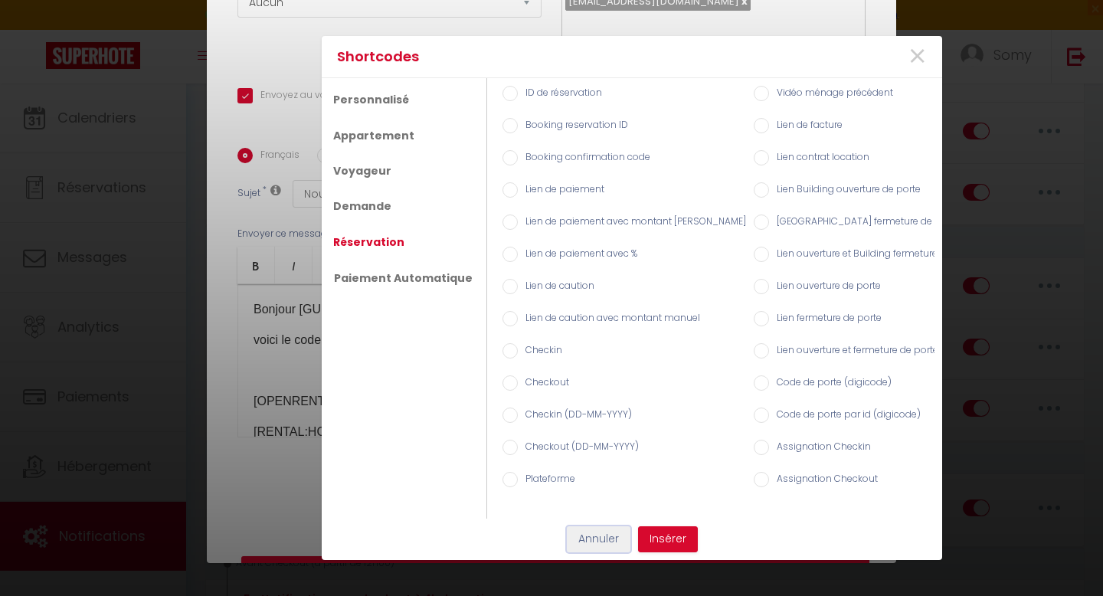
click at [581, 530] on button "Annuler" at bounding box center [599, 539] width 64 height 26
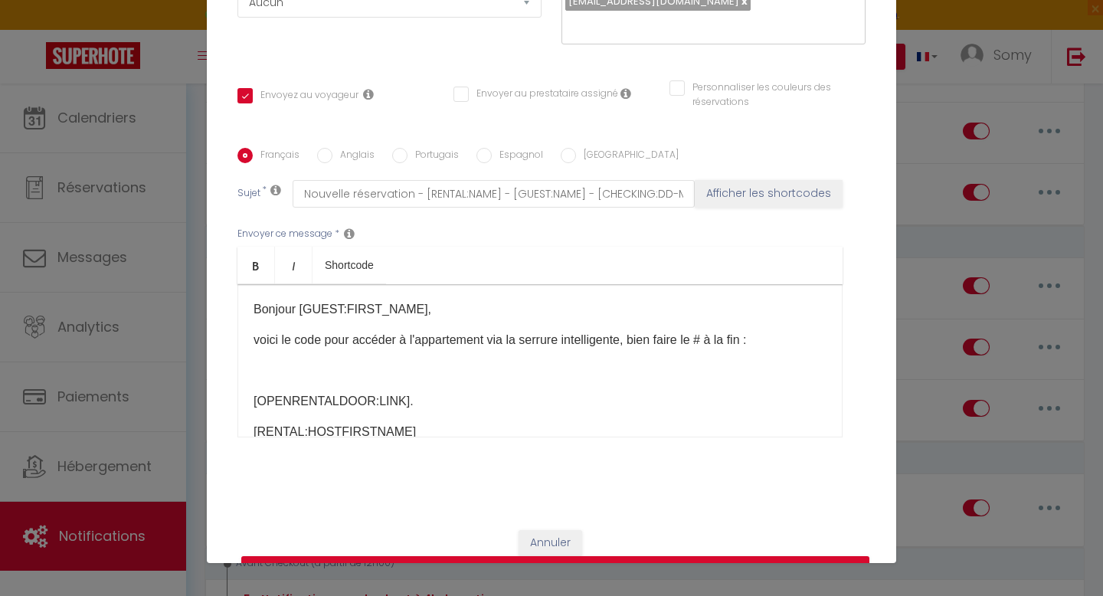
scroll to position [231, 0]
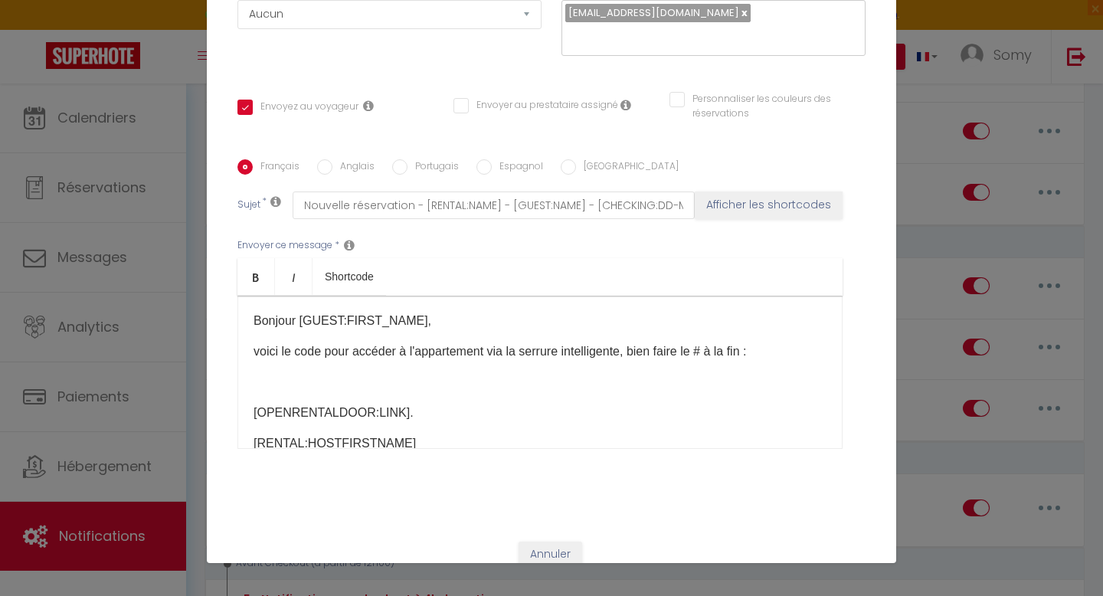
click at [360, 373] on p at bounding box center [540, 382] width 573 height 18
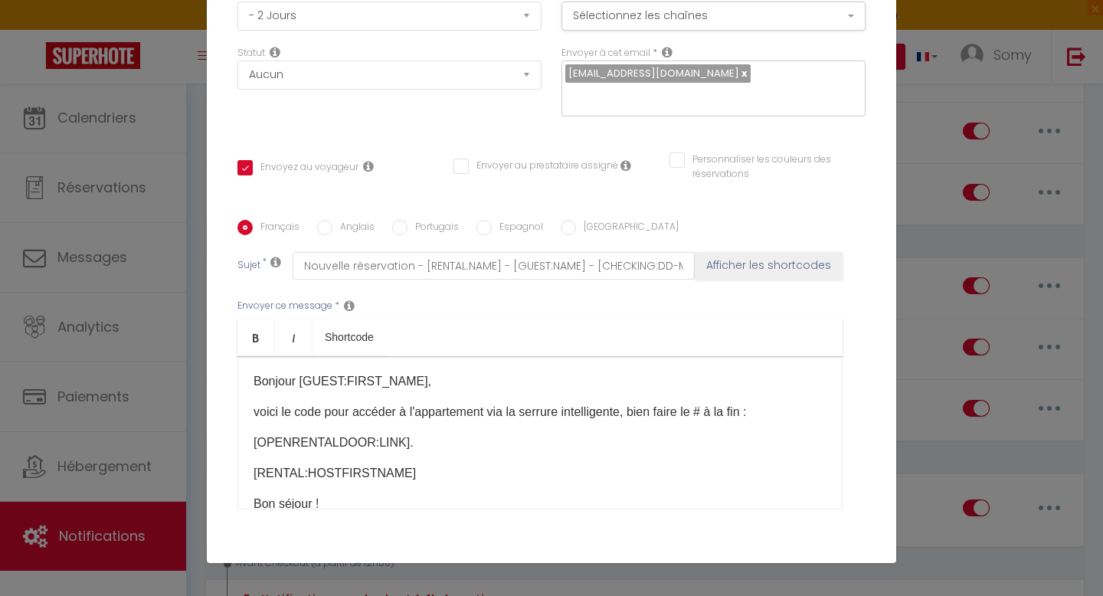
scroll to position [175, 0]
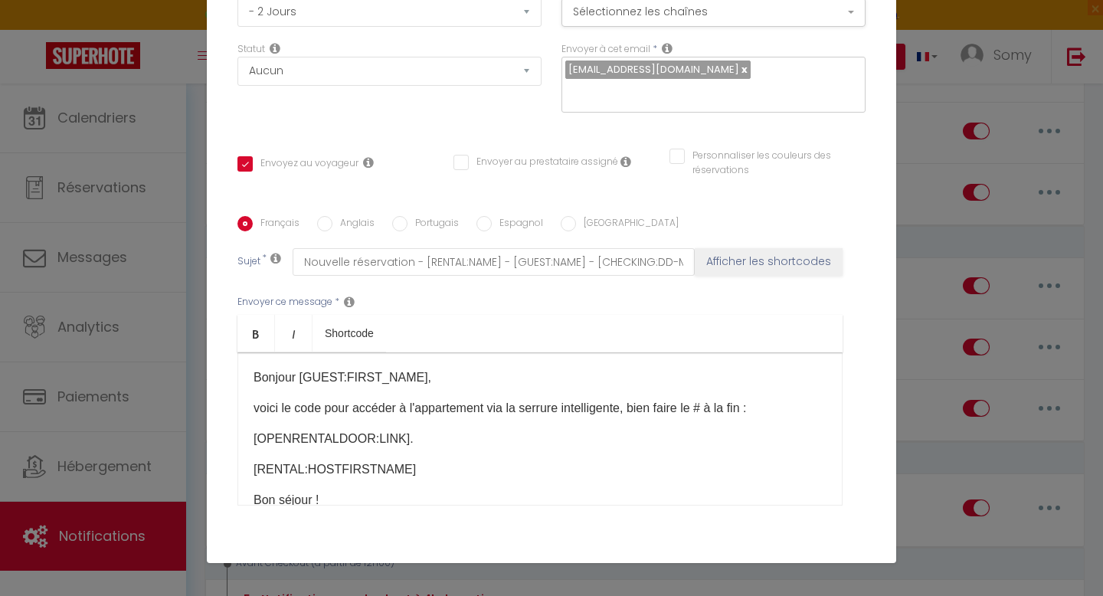
click at [418, 460] on p "[RENTAL:HOSTFIRSTNAME]​" at bounding box center [540, 469] width 573 height 18
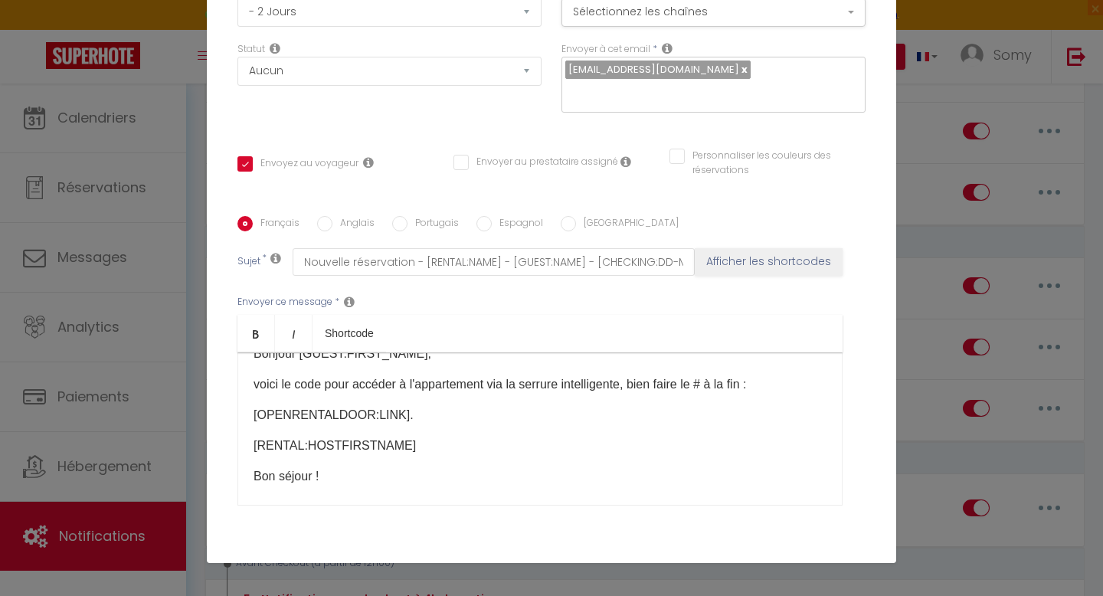
scroll to position [23, 0]
click at [418, 407] on p "[OPENRENTALDOOR:LINK]." at bounding box center [540, 416] width 573 height 18
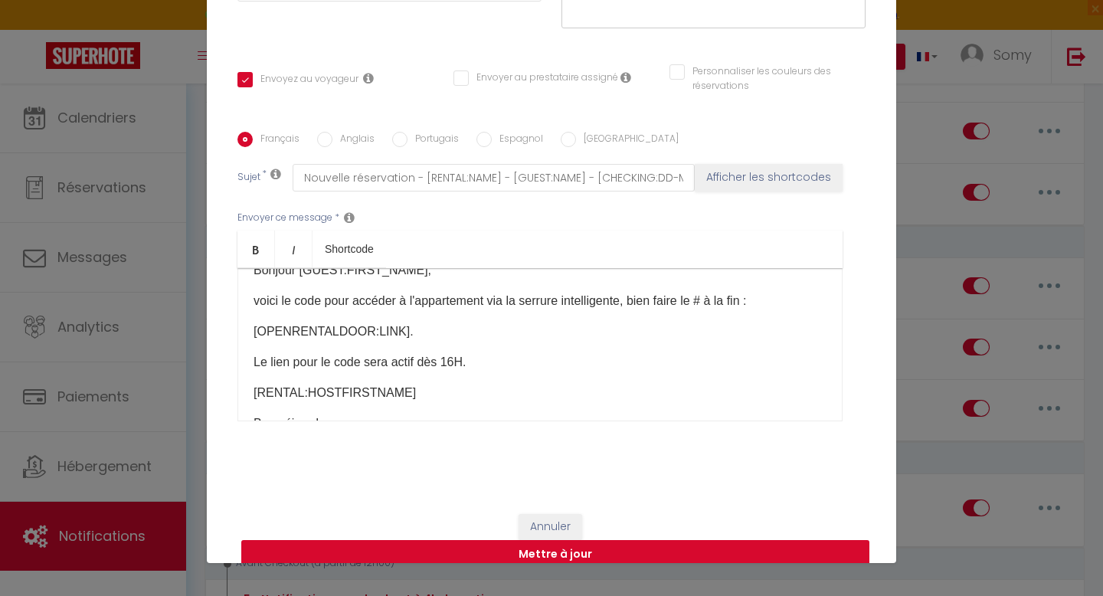
click at [472, 545] on button "Mettre à jour" at bounding box center [555, 554] width 628 height 29
checkbox input "true"
checkbox input "false"
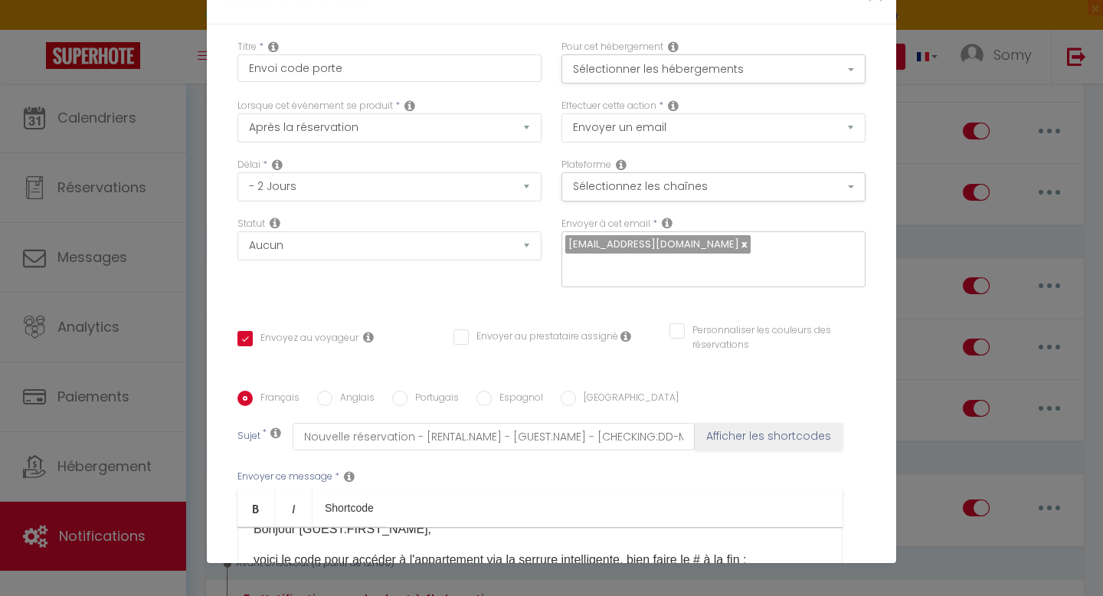
scroll to position [0, 0]
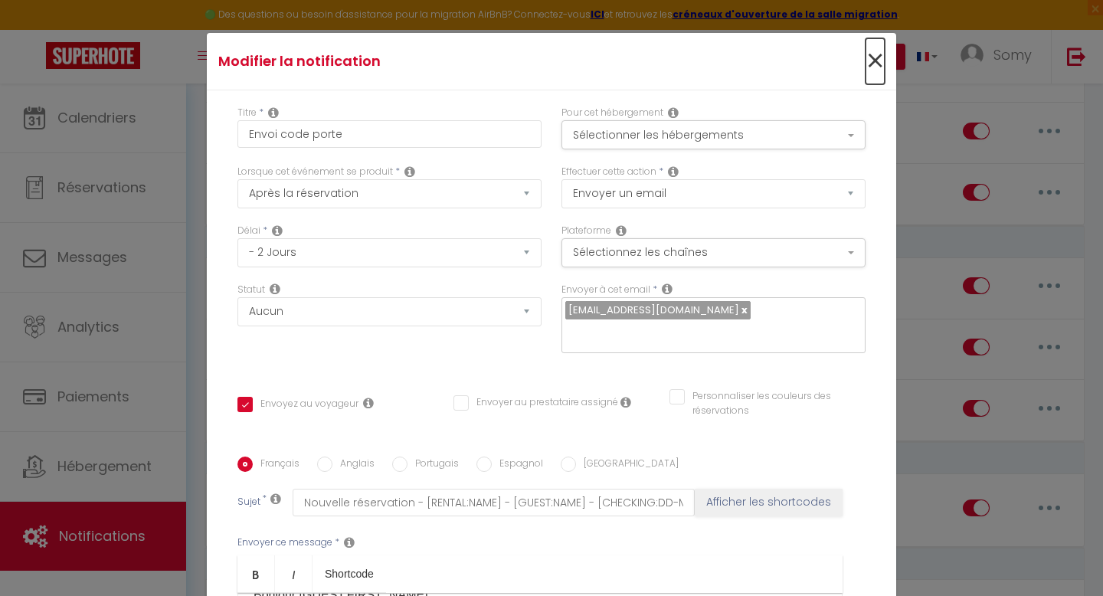
click at [880, 64] on span "×" at bounding box center [875, 61] width 19 height 46
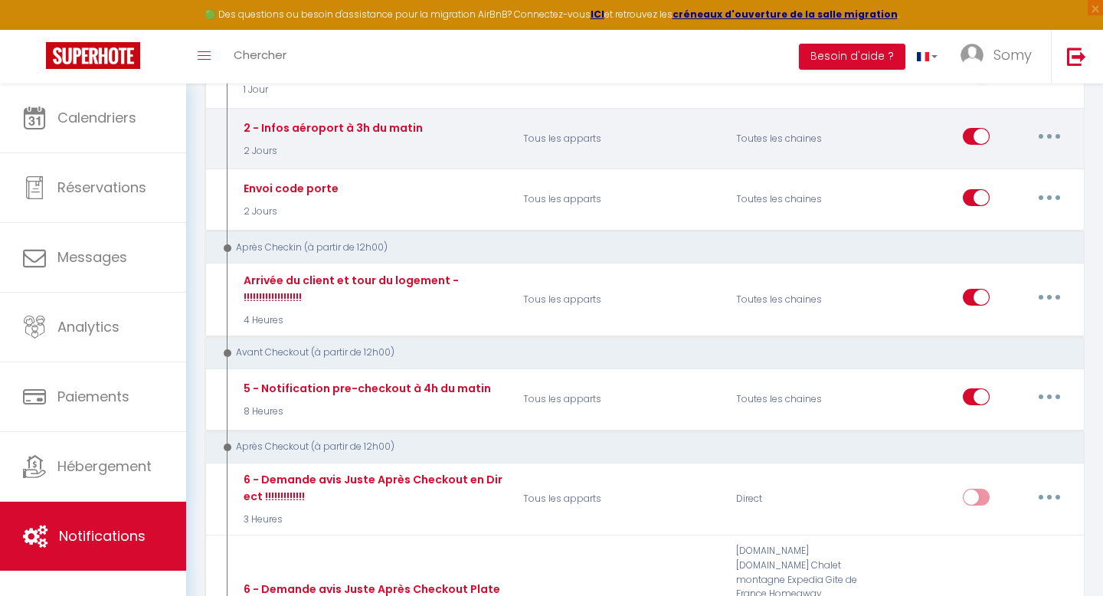
scroll to position [604, 0]
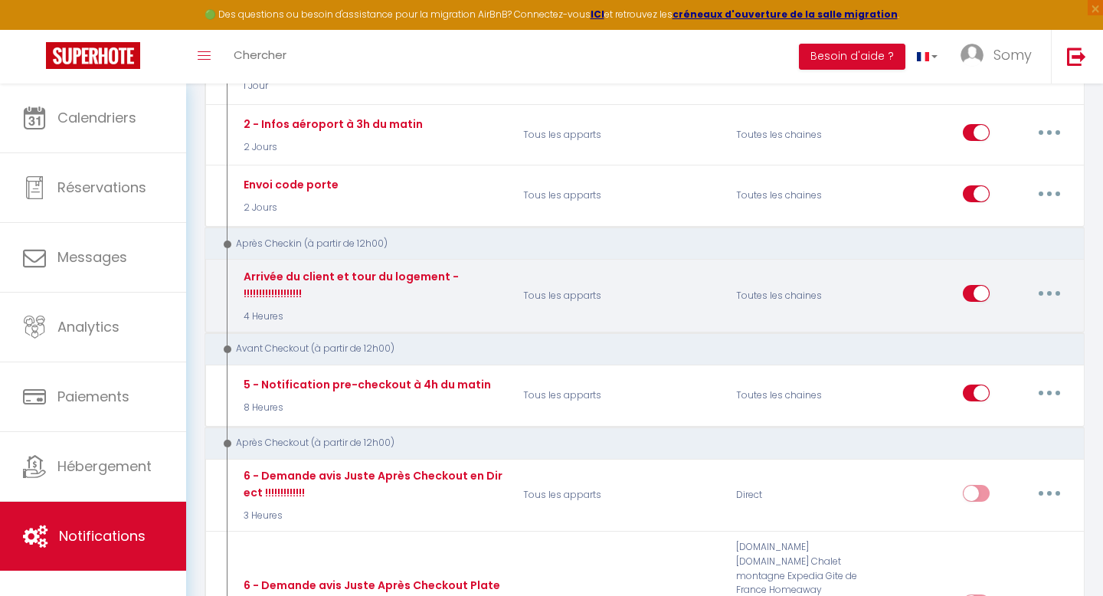
click at [1044, 293] on button "button" at bounding box center [1049, 293] width 43 height 25
click at [974, 324] on link "Editer" at bounding box center [1009, 329] width 113 height 26
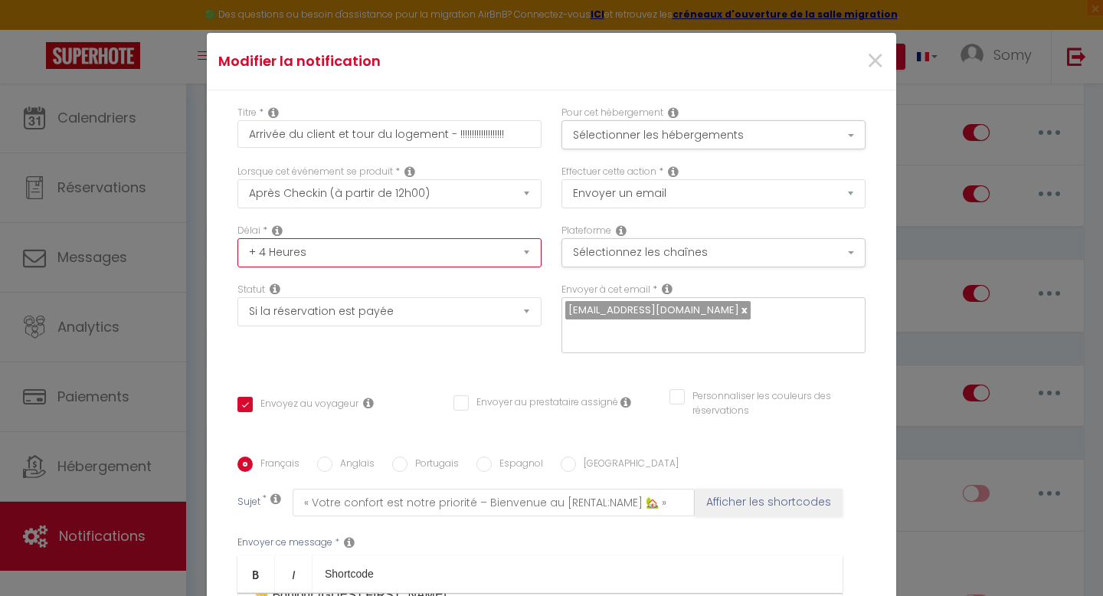
click at [427, 251] on select "Immédiat + 10 Minutes + 1 Heure + 2 Heures + 3 Heures + 4 Heures + 5 Heures + 6…" at bounding box center [389, 252] width 304 height 29
select select "5 Heures"
click at [237, 238] on select "Immédiat + 10 Minutes + 1 Heure + 2 Heures + 3 Heures + 4 Heures + 5 Heures + 6…" at bounding box center [389, 252] width 304 height 29
checkbox input "true"
checkbox input "false"
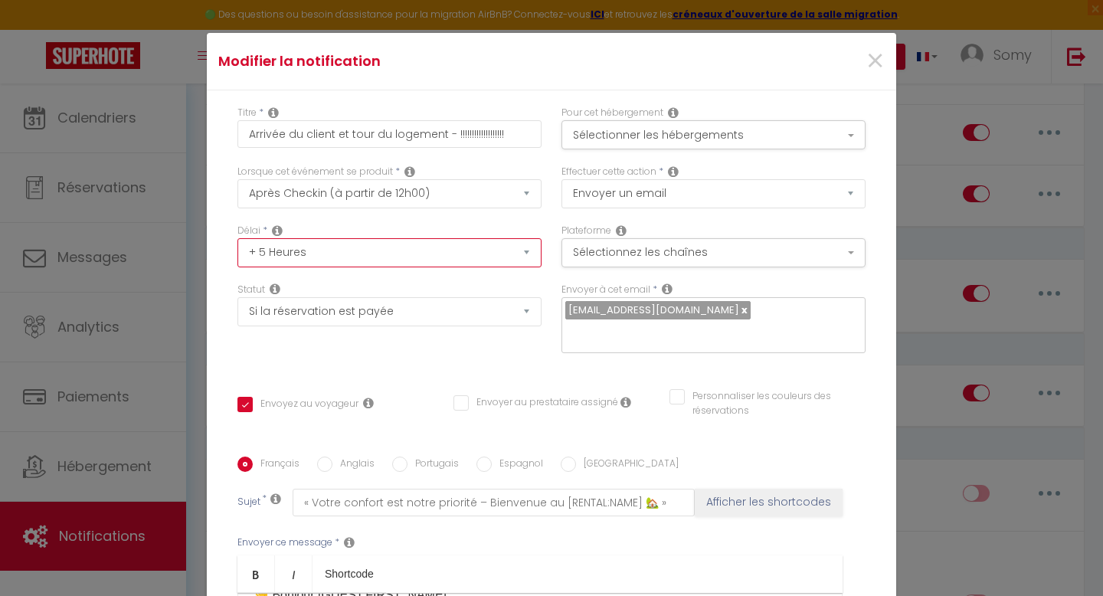
checkbox input "false"
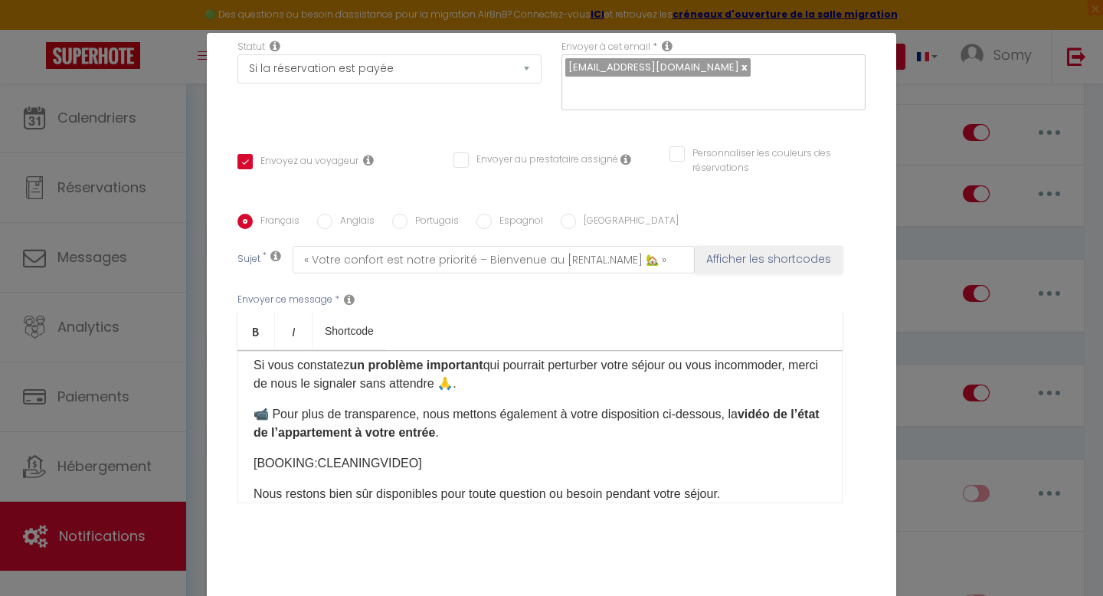
scroll to position [147, 0]
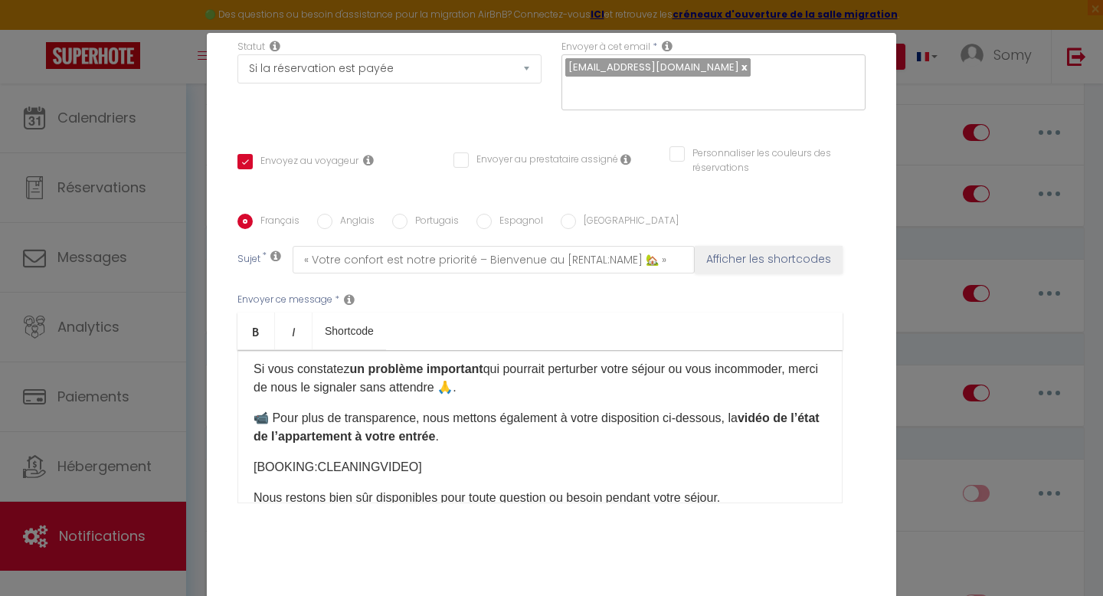
click at [372, 458] on p "[BOOKING:CLEANINGVIDEO]​" at bounding box center [540, 467] width 573 height 18
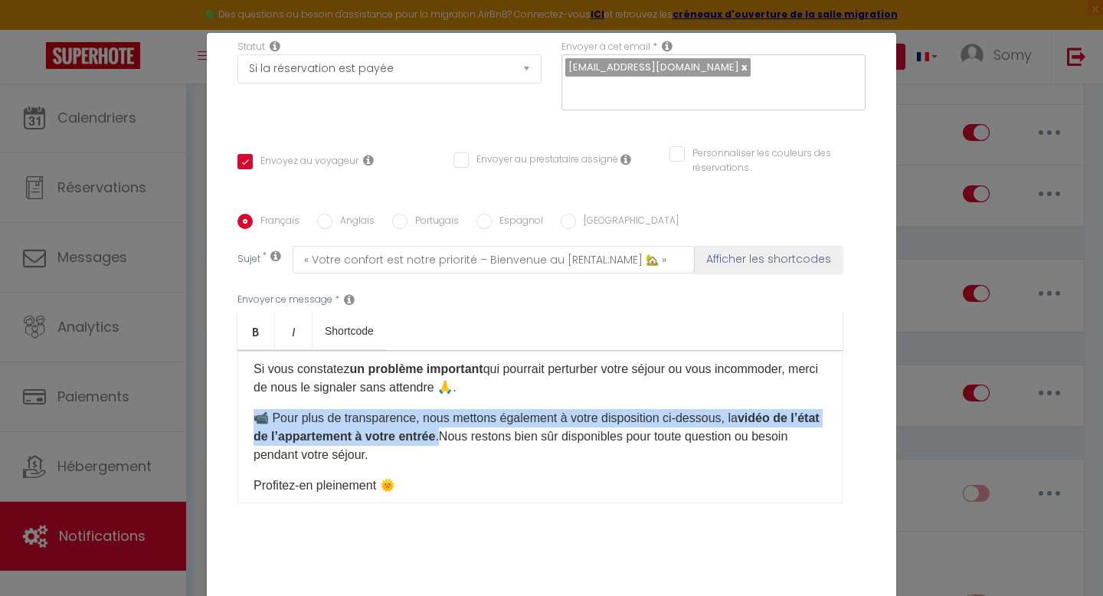
checkbox input "true"
checkbox input "false"
drag, startPoint x: 481, startPoint y: 417, endPoint x: 236, endPoint y: 401, distance: 245.7
click at [236, 401] on div "Français Anglais Portugais Espagnol Italien Sujet * « Votre confort est notre p…" at bounding box center [552, 368] width 636 height 309
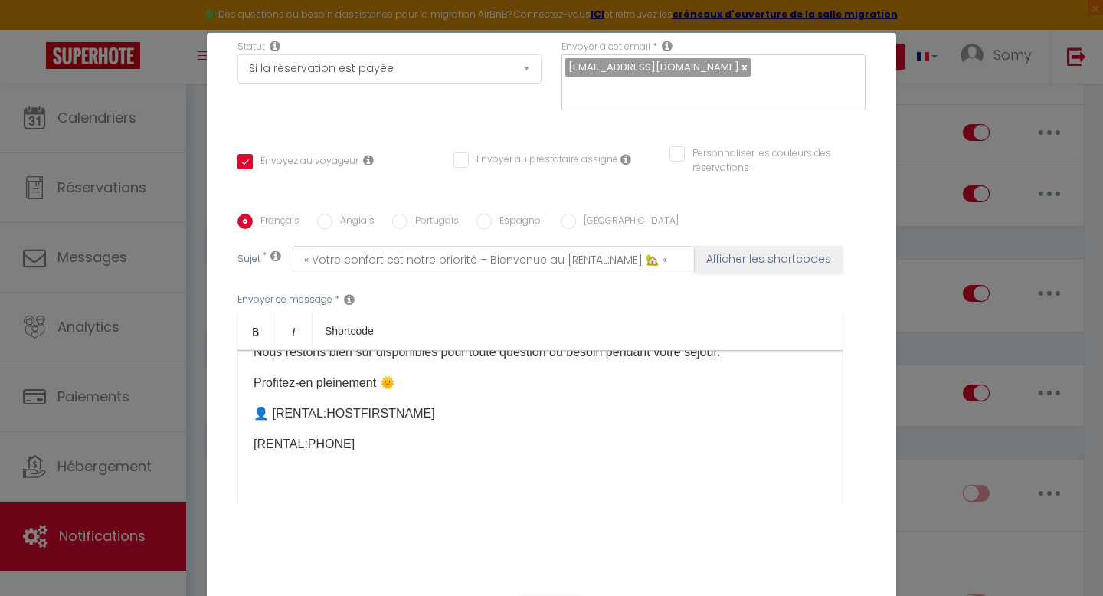
scroll to position [259, 0]
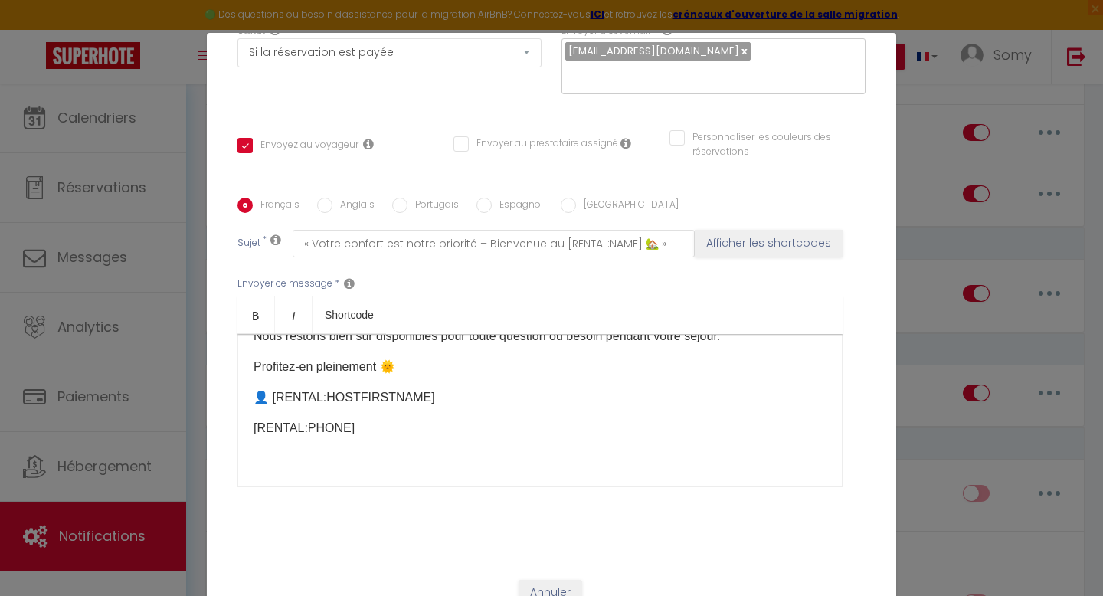
checkbox input "true"
checkbox input "false"
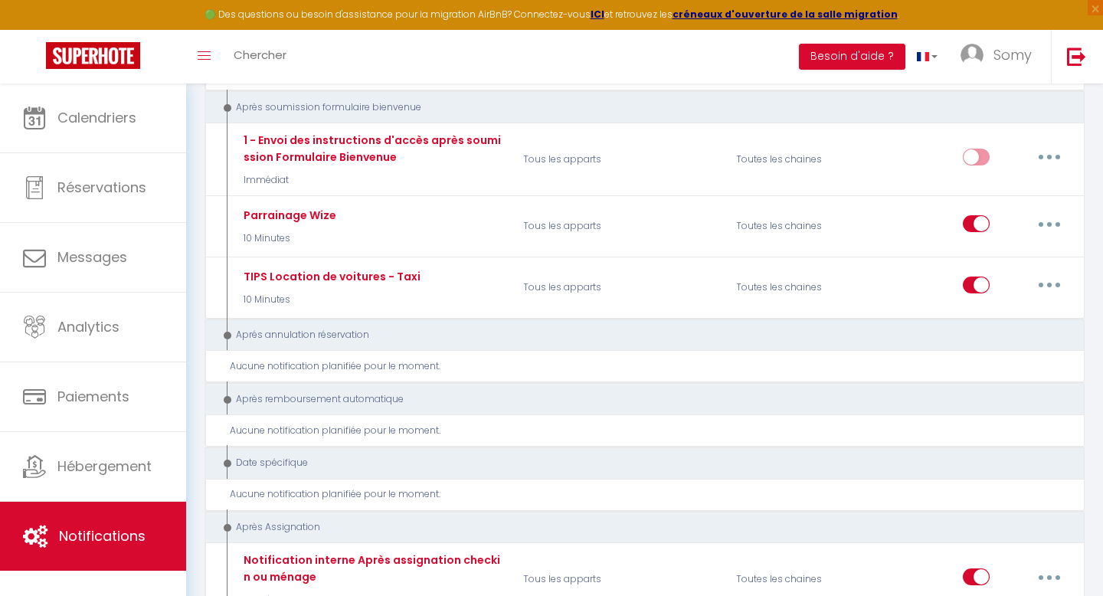
scroll to position [2178, 0]
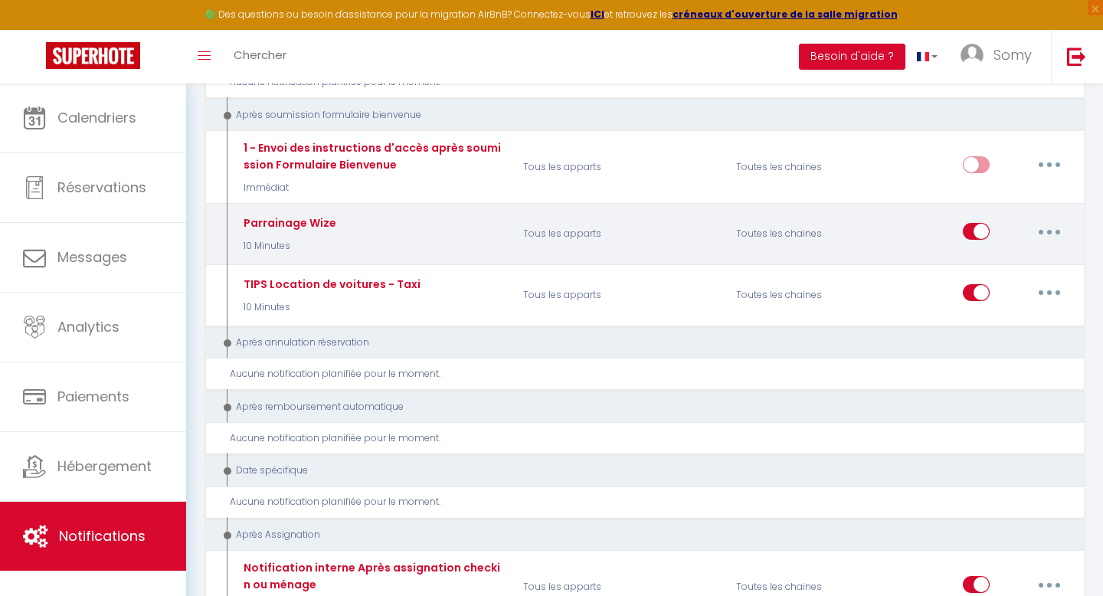
click at [1056, 219] on button "button" at bounding box center [1049, 231] width 43 height 25
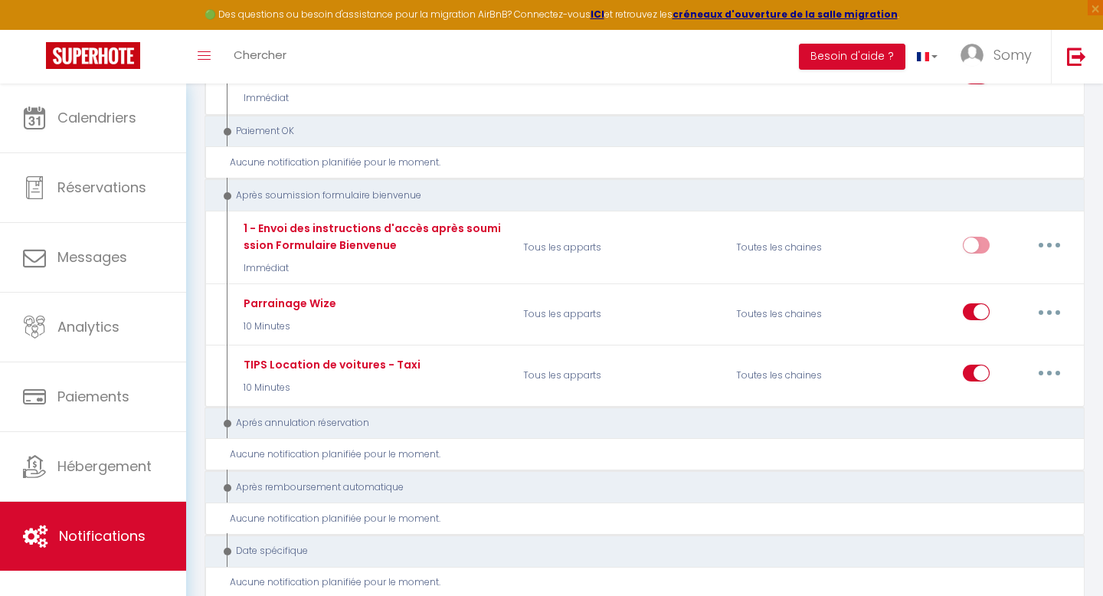
scroll to position [1829, 0]
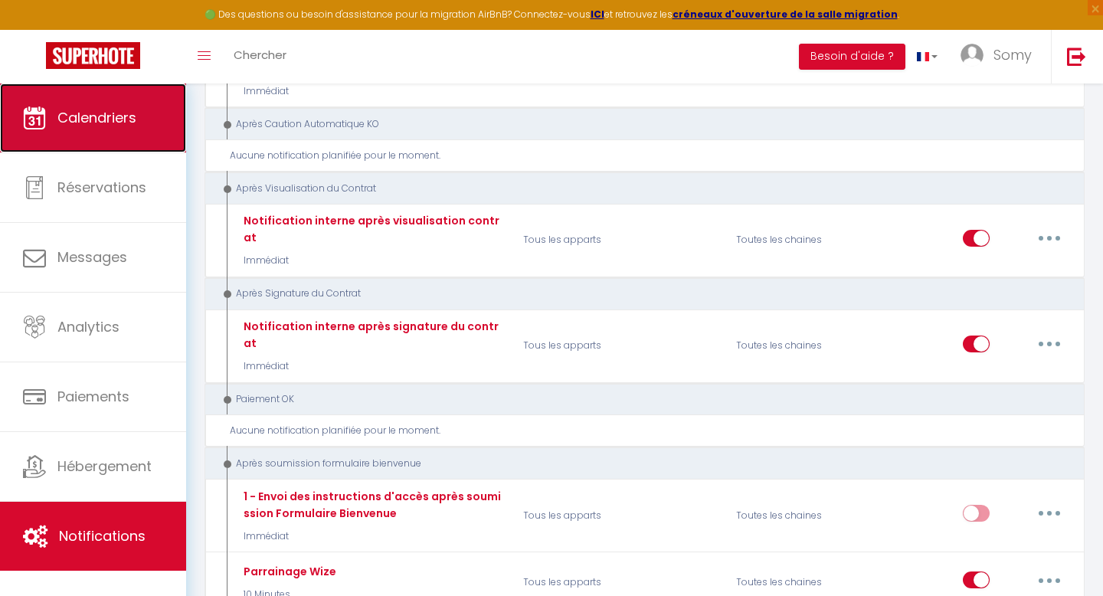
click at [113, 106] on link "Calendriers" at bounding box center [93, 118] width 186 height 69
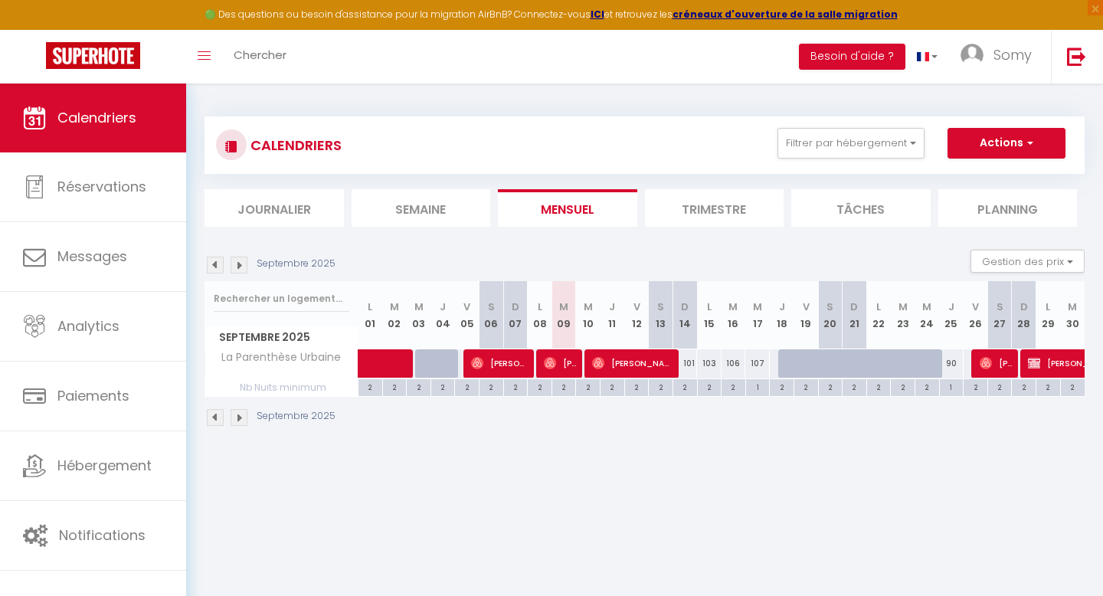
click at [949, 365] on div "90" at bounding box center [951, 363] width 25 height 28
type input "90"
type input "Jeu 25 Septembre 2025"
type input "Ven 26 Septembre 2025"
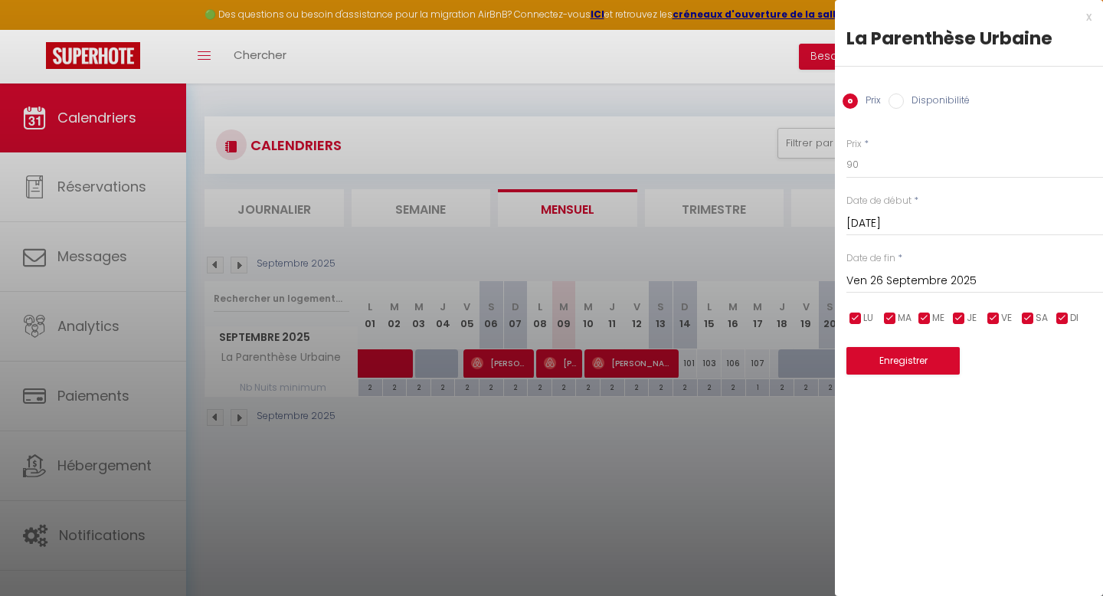
click at [785, 248] on div at bounding box center [551, 298] width 1103 height 596
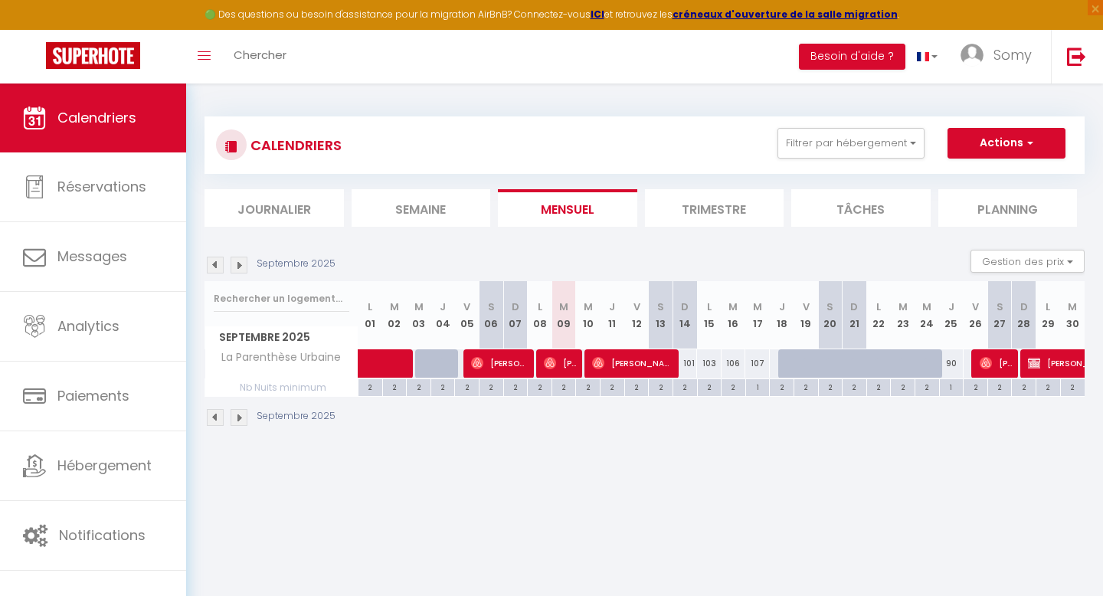
click at [692, 386] on div "2" at bounding box center [685, 386] width 24 height 15
type input "2"
type input "Dim 14 Septembre 2025"
type input "Lun 15 Septembre 2025"
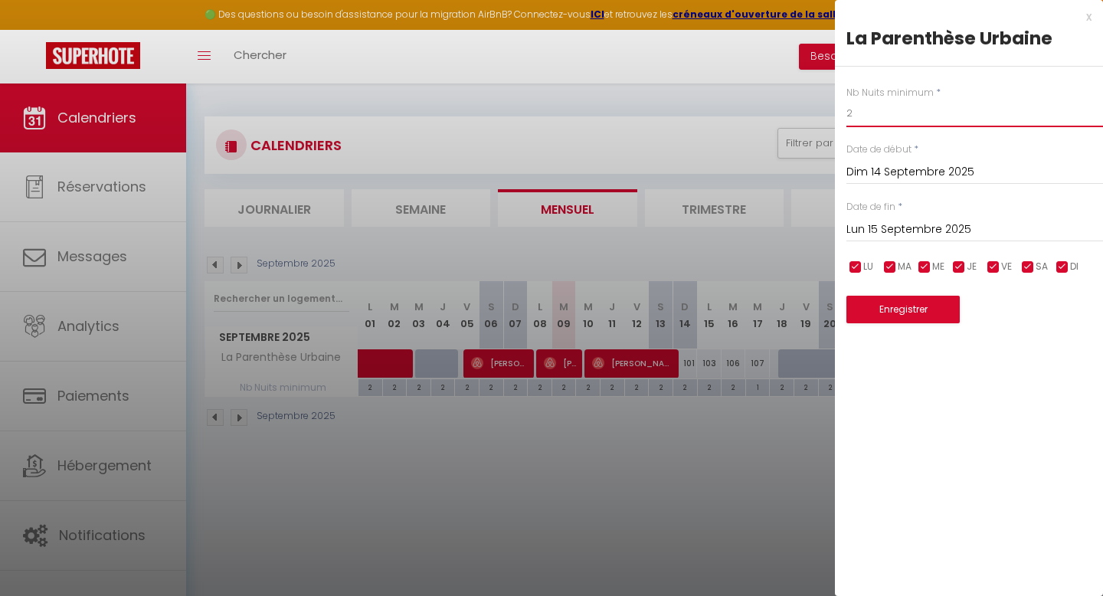
click at [882, 110] on input "2" at bounding box center [975, 114] width 257 height 28
type input "3"
click at [904, 301] on button "Enregistrer" at bounding box center [903, 310] width 113 height 28
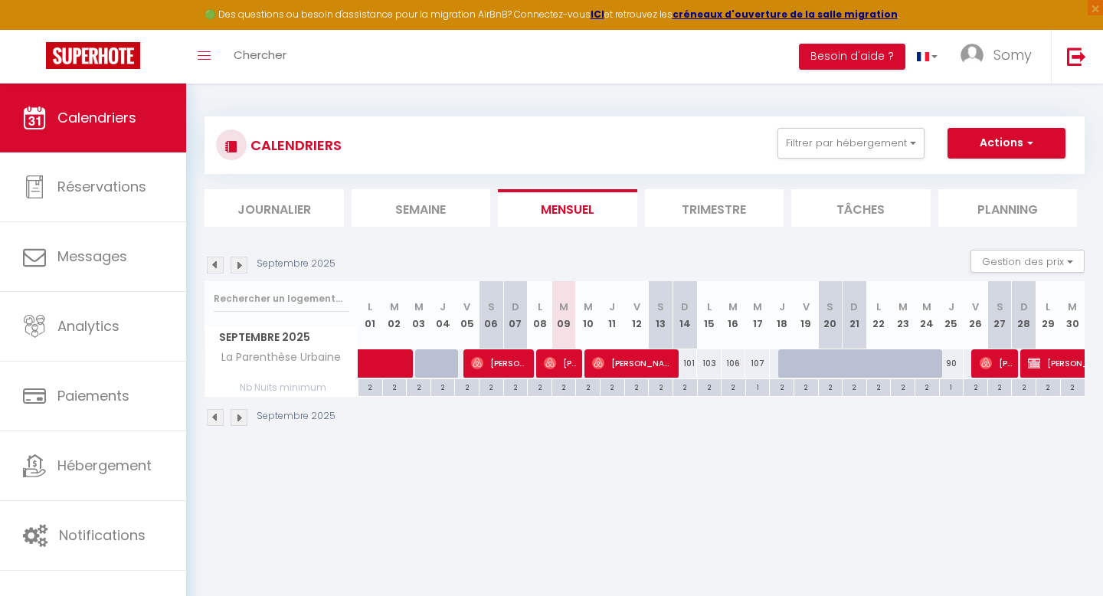
click at [692, 385] on div "2" at bounding box center [685, 386] width 24 height 15
type input "2"
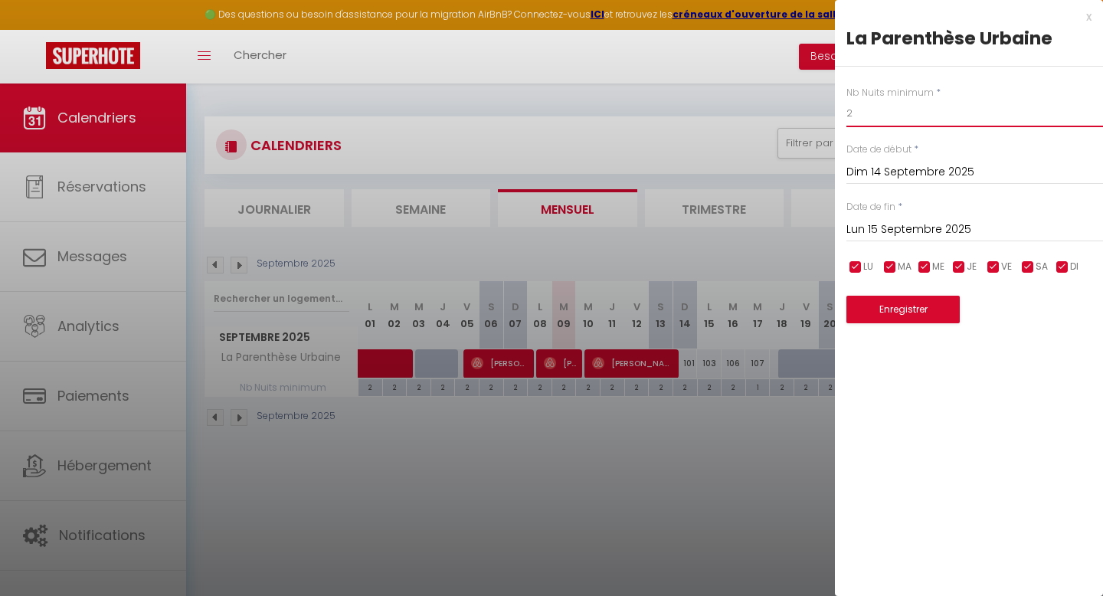
click at [869, 117] on input "2" at bounding box center [975, 114] width 257 height 28
type input "3"
click at [899, 299] on button "Enregistrer" at bounding box center [903, 310] width 113 height 28
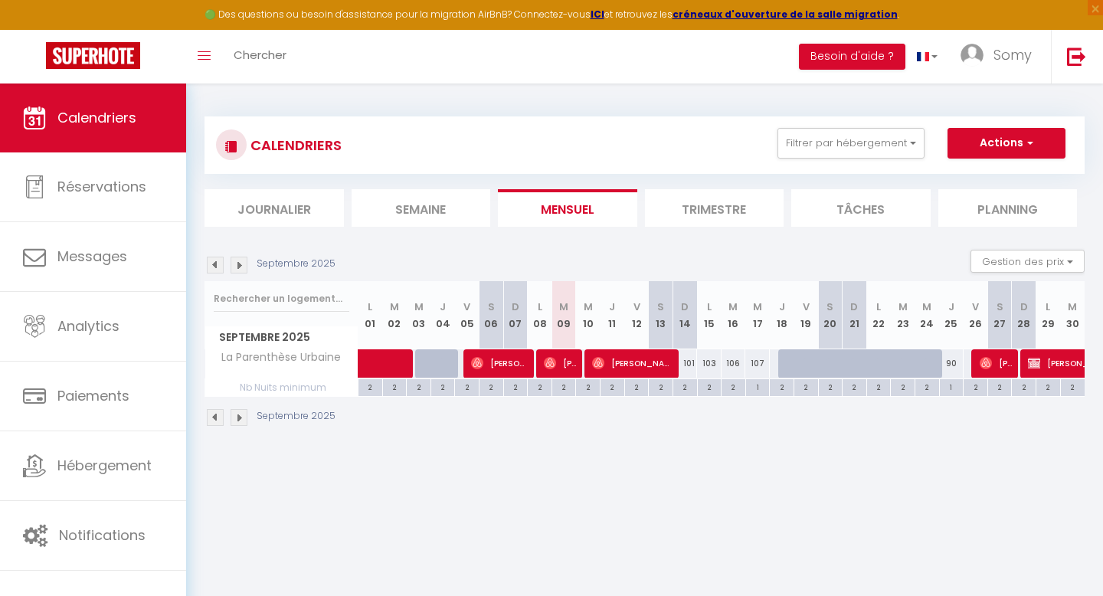
click at [687, 390] on div "2" at bounding box center [685, 386] width 24 height 15
type input "2"
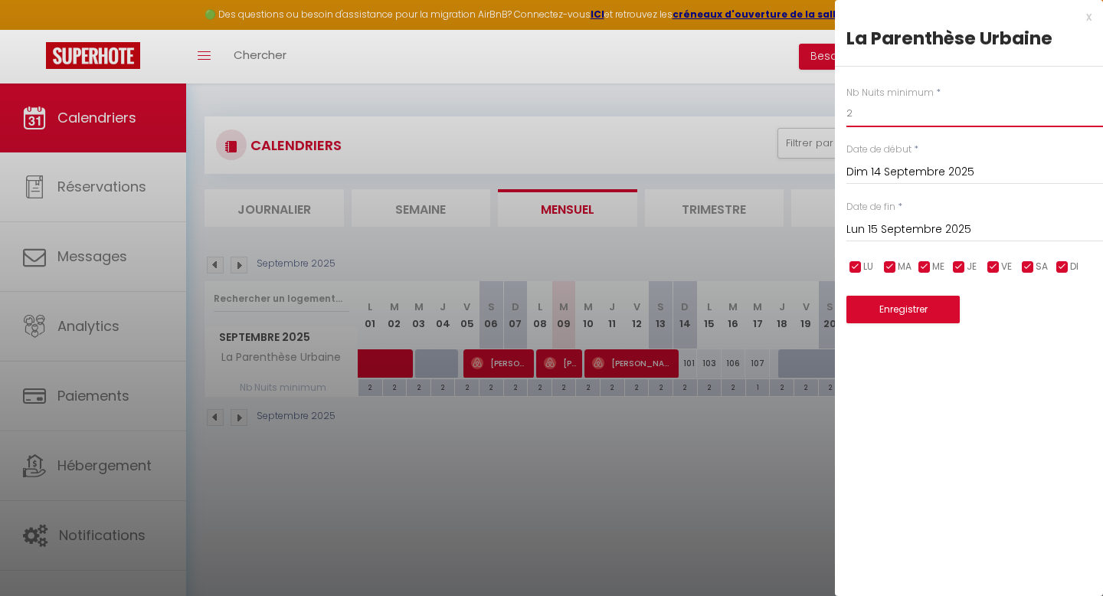
click at [873, 114] on input "2" at bounding box center [975, 114] width 257 height 28
type input "3"
click at [902, 313] on button "Enregistrer" at bounding box center [903, 310] width 113 height 28
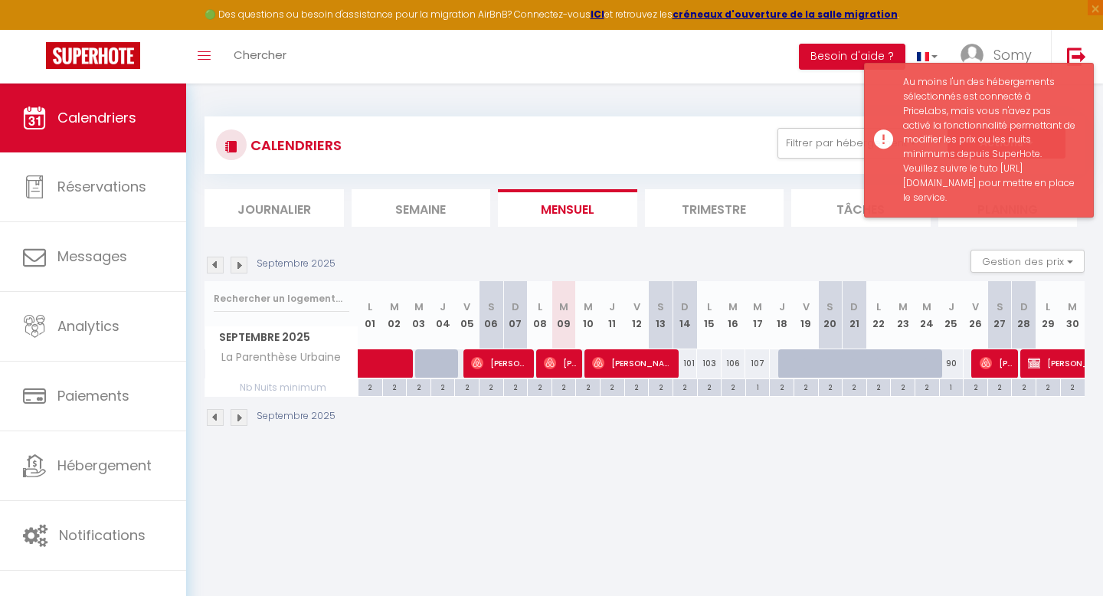
click at [943, 184] on div "Au moins l'un des hébergements sélectionnés est connecté à PriceLabs, mais vous…" at bounding box center [990, 140] width 175 height 130
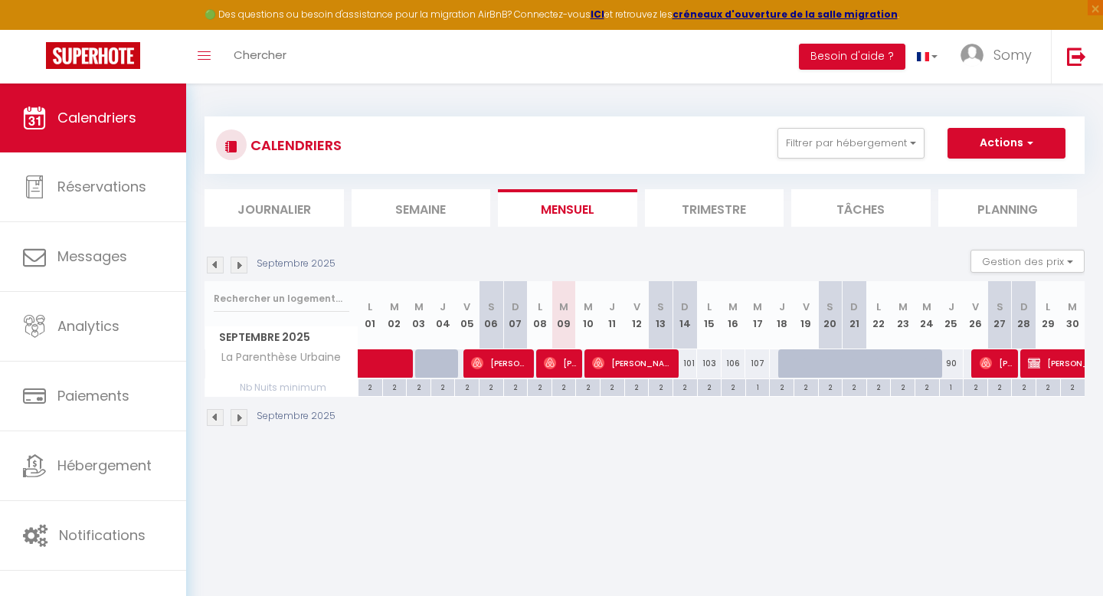
click at [691, 382] on div "2" at bounding box center [685, 386] width 24 height 15
type input "2"
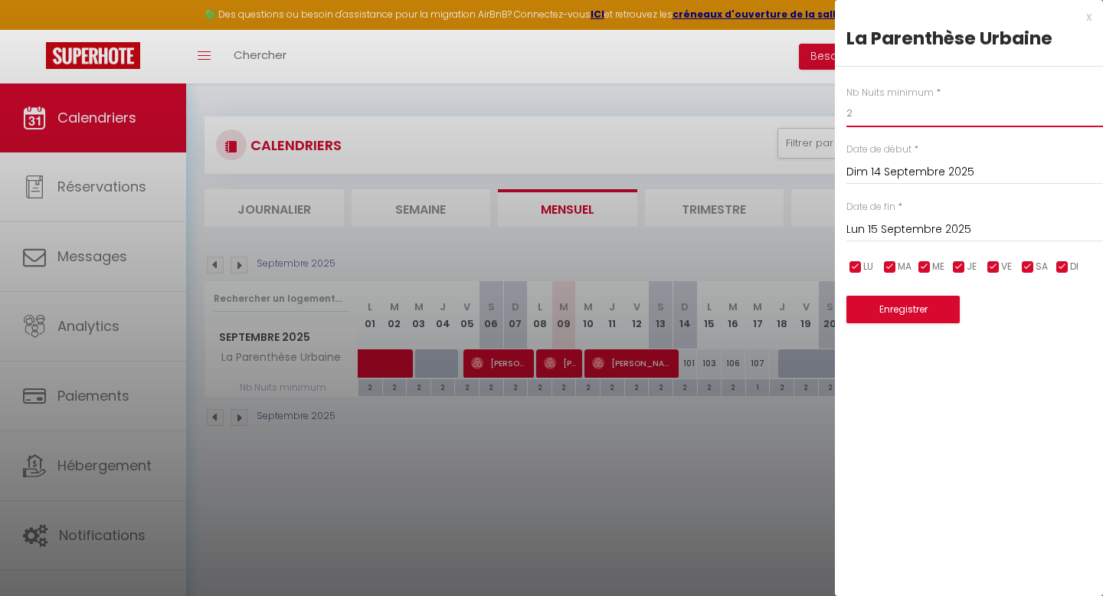
click at [887, 107] on input "2" at bounding box center [975, 114] width 257 height 28
type input "3"
click at [906, 306] on button "Enregistrer" at bounding box center [903, 310] width 113 height 28
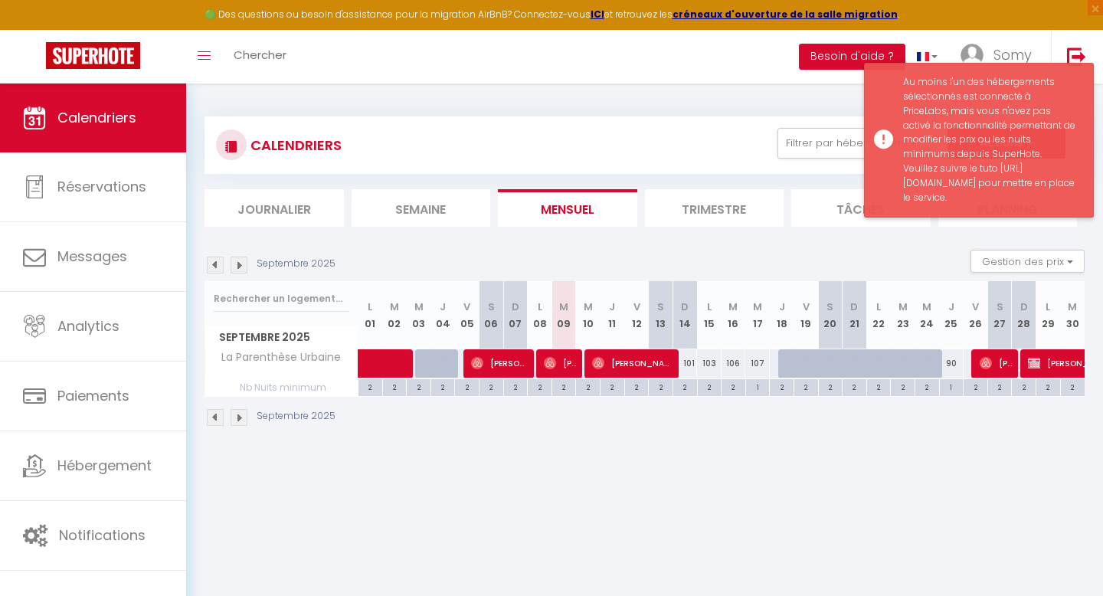
drag, startPoint x: 902, startPoint y: 182, endPoint x: 948, endPoint y: 254, distance: 86.1
click at [948, 218] on div "Au moins l'un des hébergements sélectionnés est connecté à PriceLabs, mais vous…" at bounding box center [979, 140] width 230 height 155
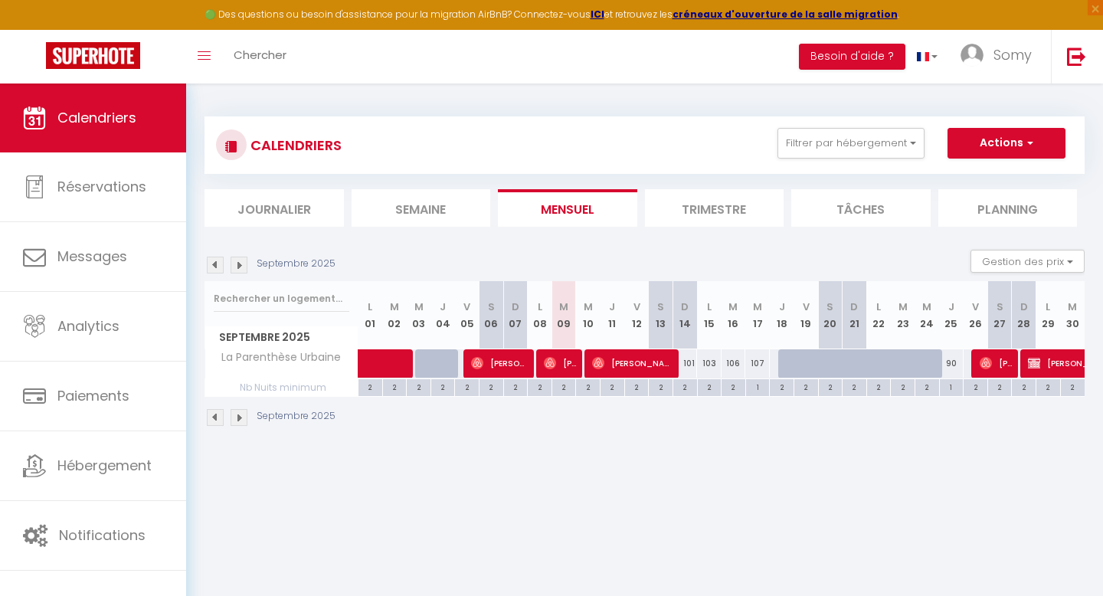
copy div "https://help.superhote.com/support/solutions/articles/150000136102-comment-pouv…"
click at [688, 390] on div "2" at bounding box center [685, 386] width 24 height 15
type input "2"
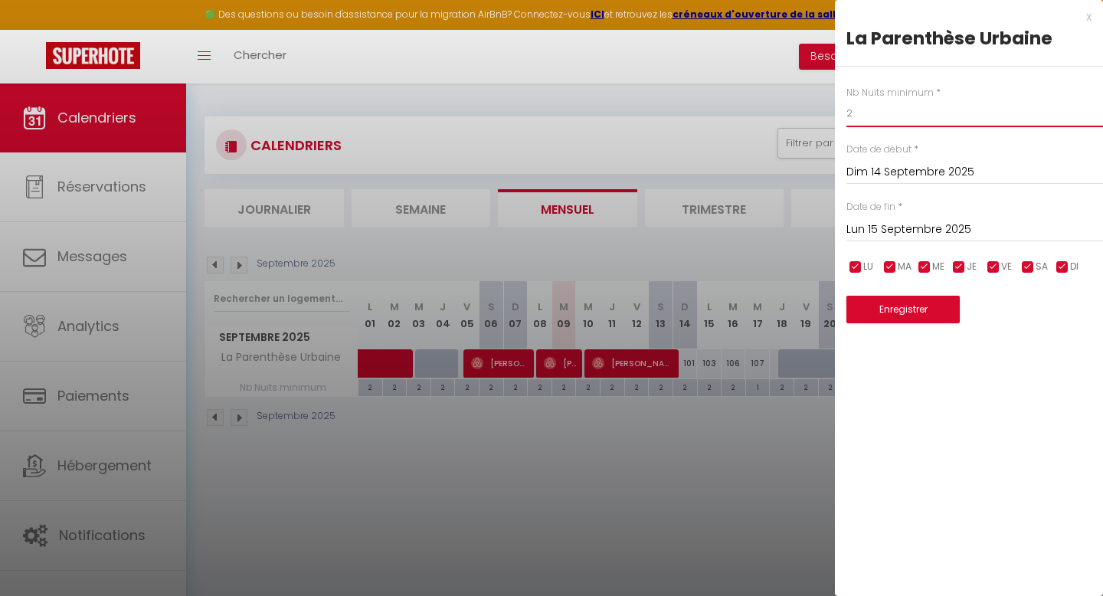
click at [882, 116] on input "2" at bounding box center [975, 114] width 257 height 28
type input """
type input "3"
click at [886, 306] on button "Enregistrer" at bounding box center [903, 310] width 113 height 28
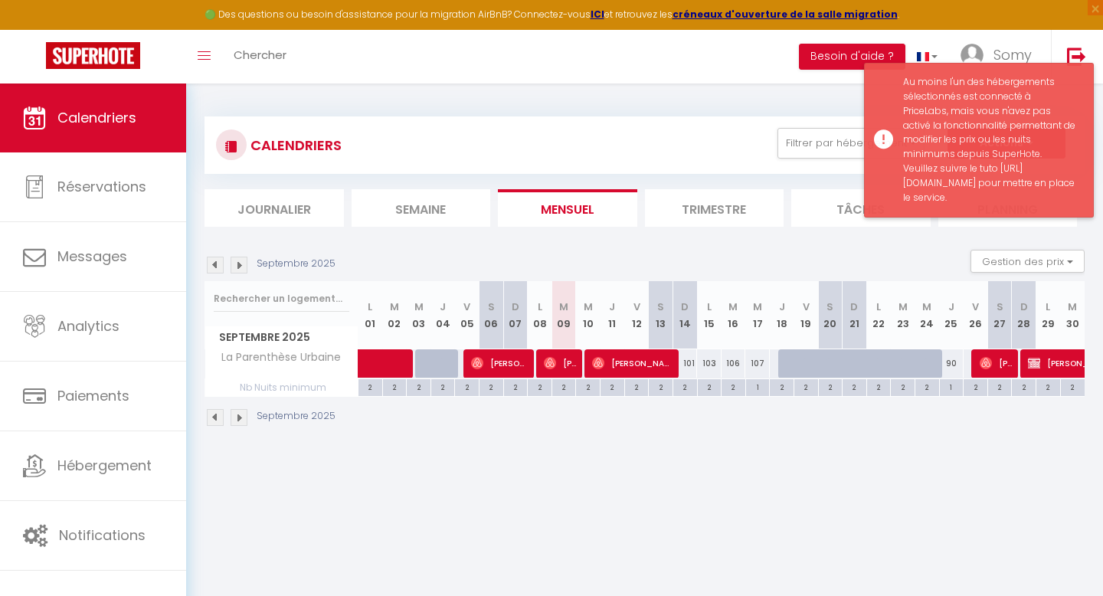
drag, startPoint x: 899, startPoint y: 179, endPoint x: 945, endPoint y: 257, distance: 90.7
click at [948, 218] on div "Au moins l'un des hébergements sélectionnés est connecté à PriceLabs, mais vous…" at bounding box center [979, 140] width 230 height 155
copy div "https://help.superhote.com/support/solutions/articles/150000136102-comment-pouv…"
